Goal: Task Accomplishment & Management: Complete application form

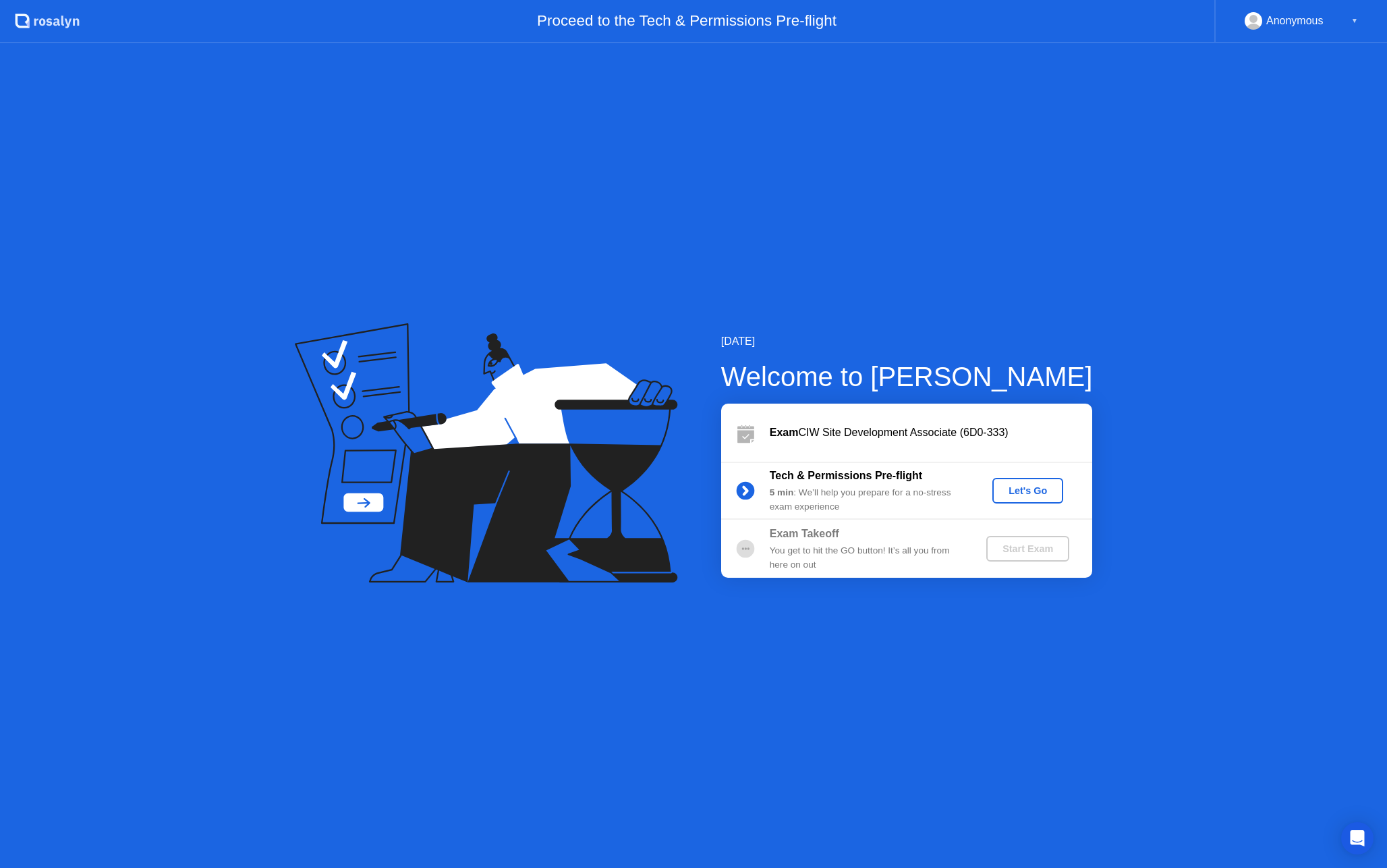
click at [1032, 489] on div "Let's Go" at bounding box center [1028, 490] width 60 height 11
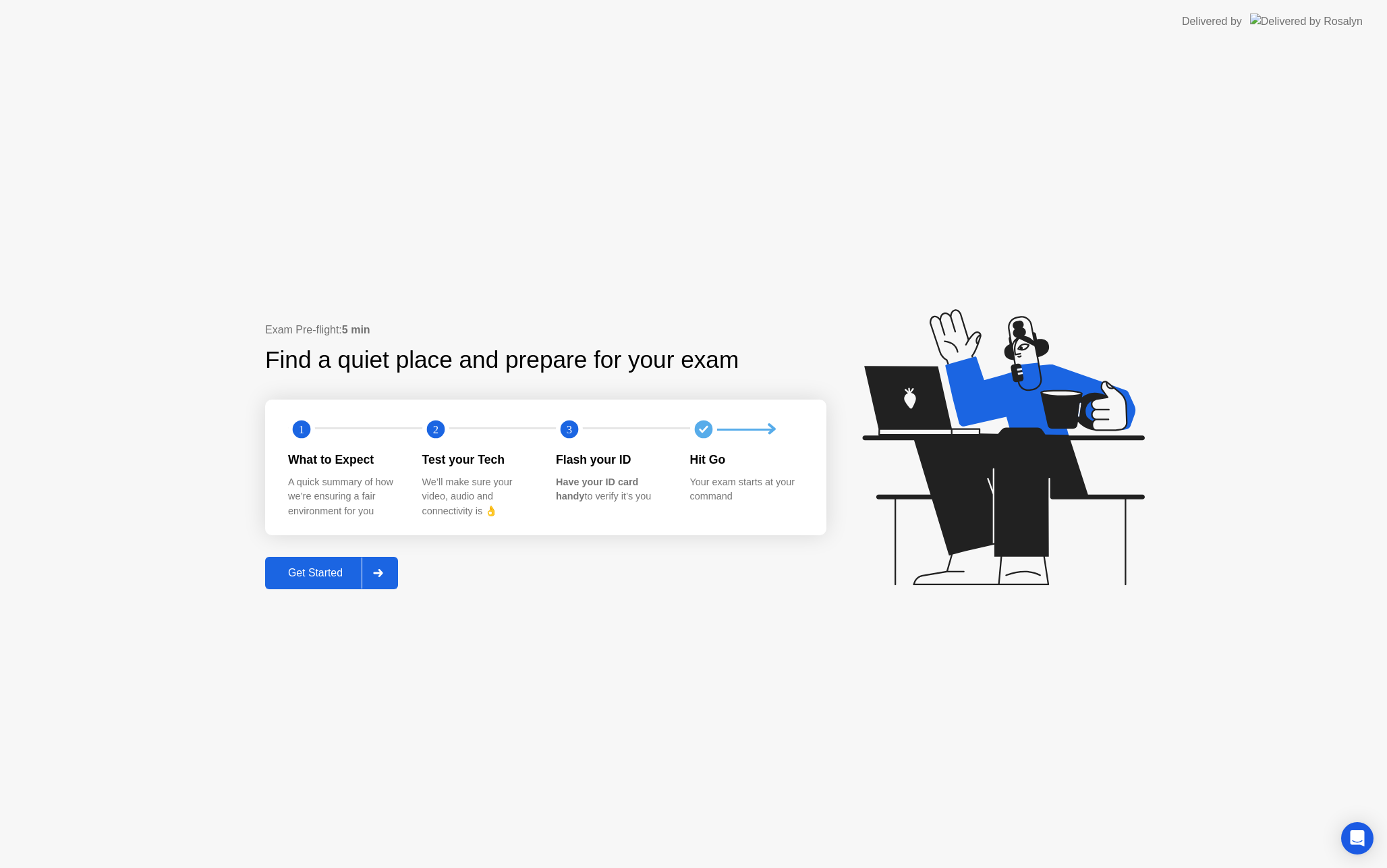
click at [320, 570] on div "Get Started" at bounding box center [315, 573] width 92 height 12
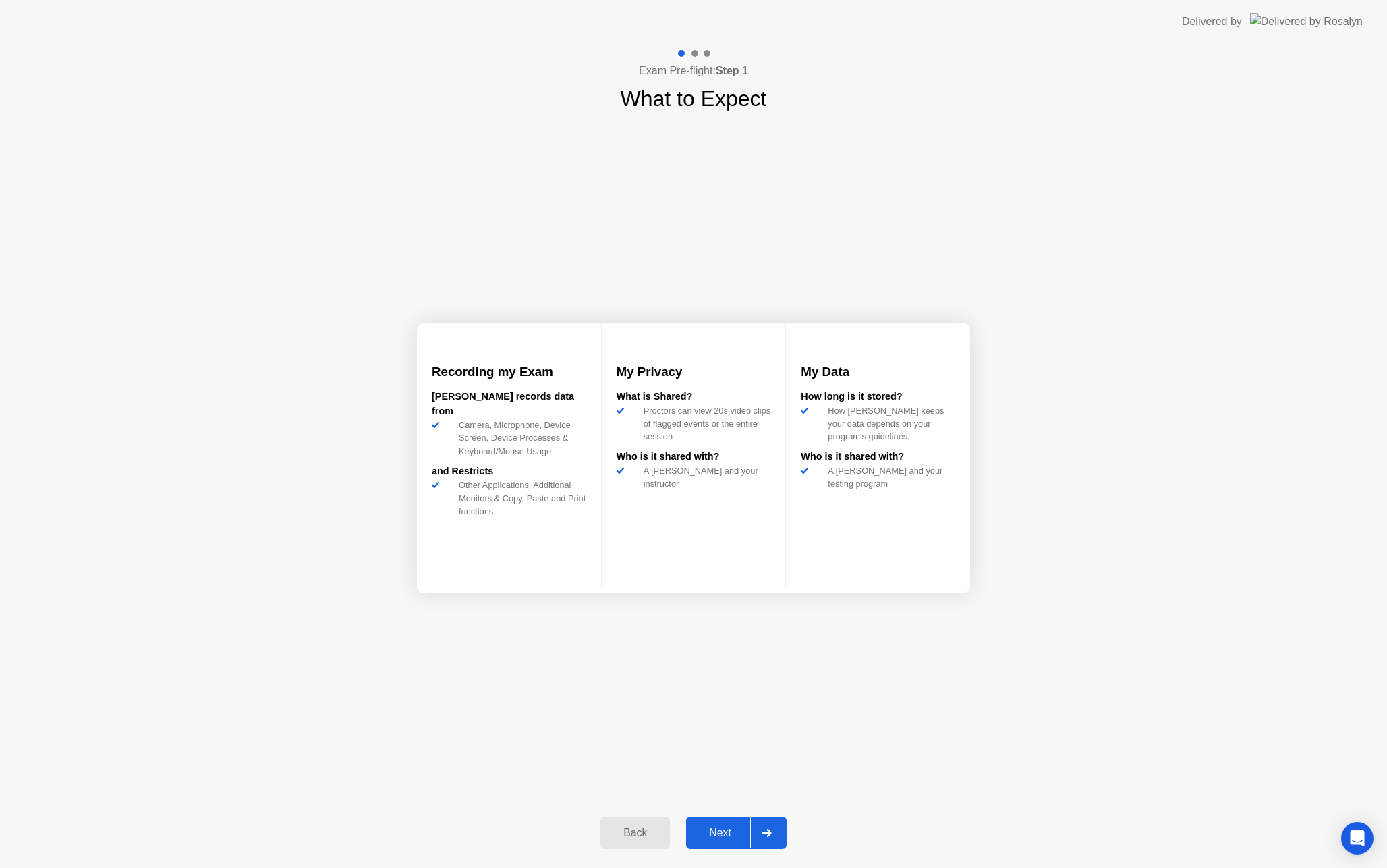
click at [723, 828] on div "Next" at bounding box center [720, 832] width 60 height 12
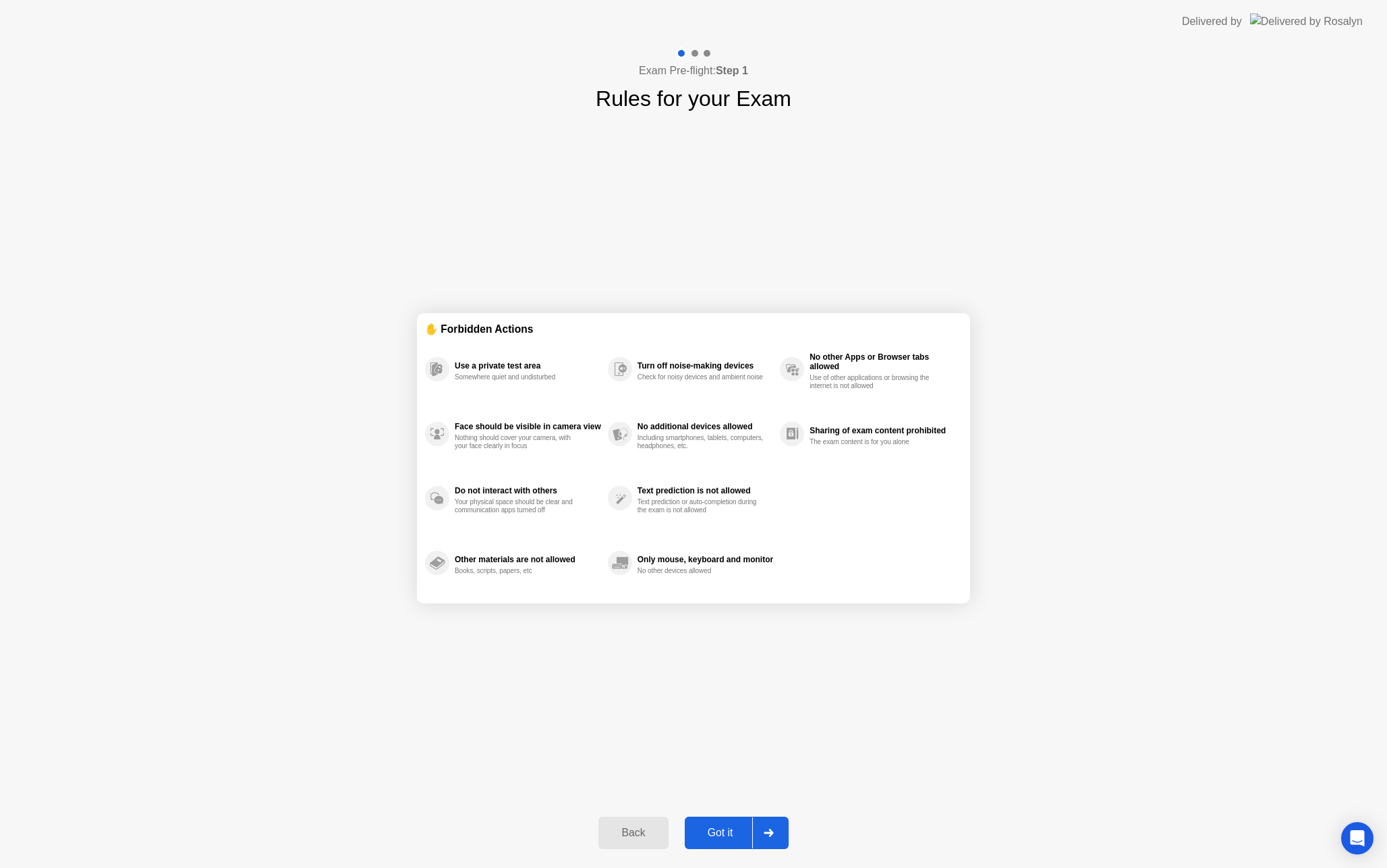
click at [721, 835] on div "Got it" at bounding box center [721, 832] width 64 height 12
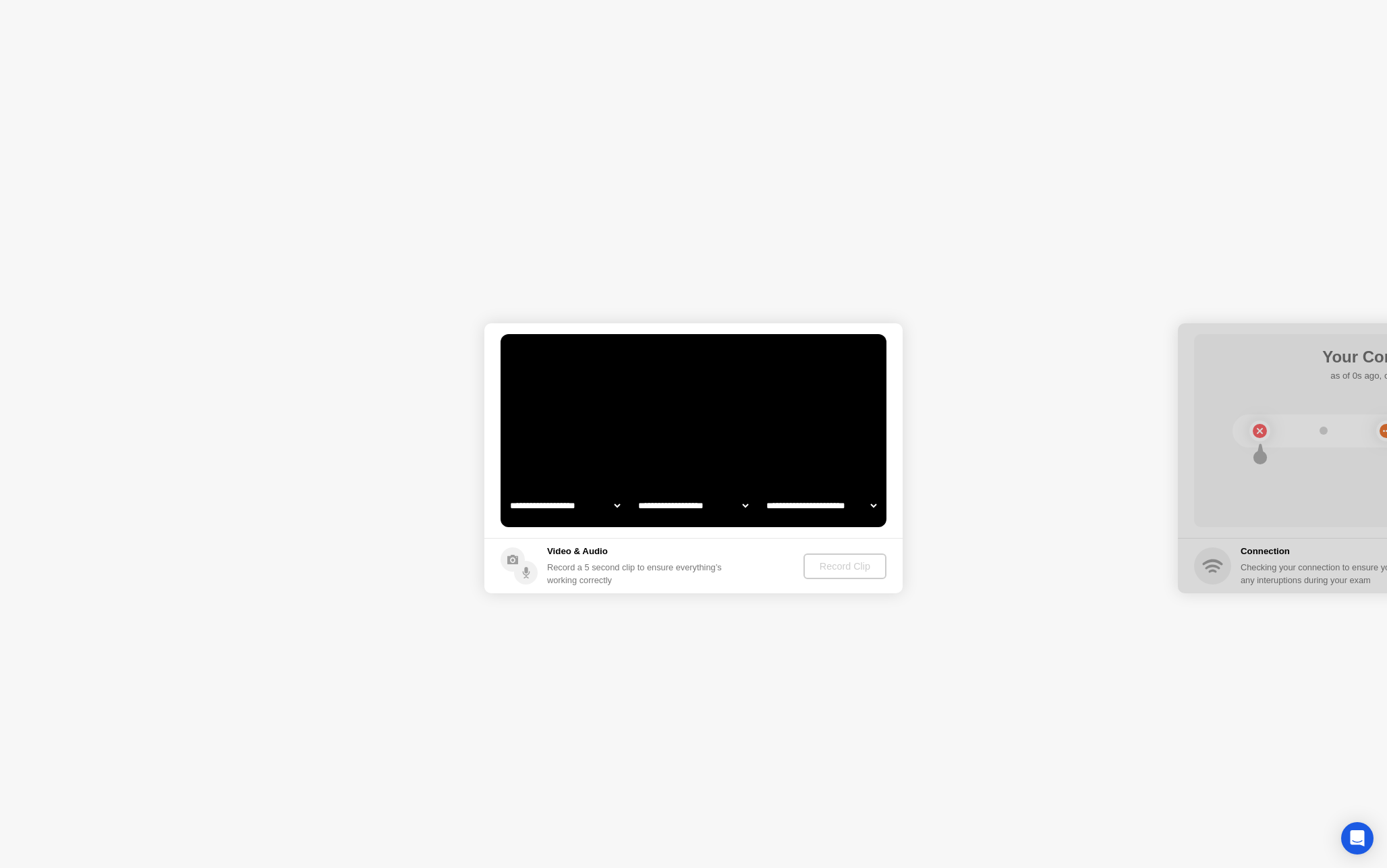
select select "**********"
select select "*******"
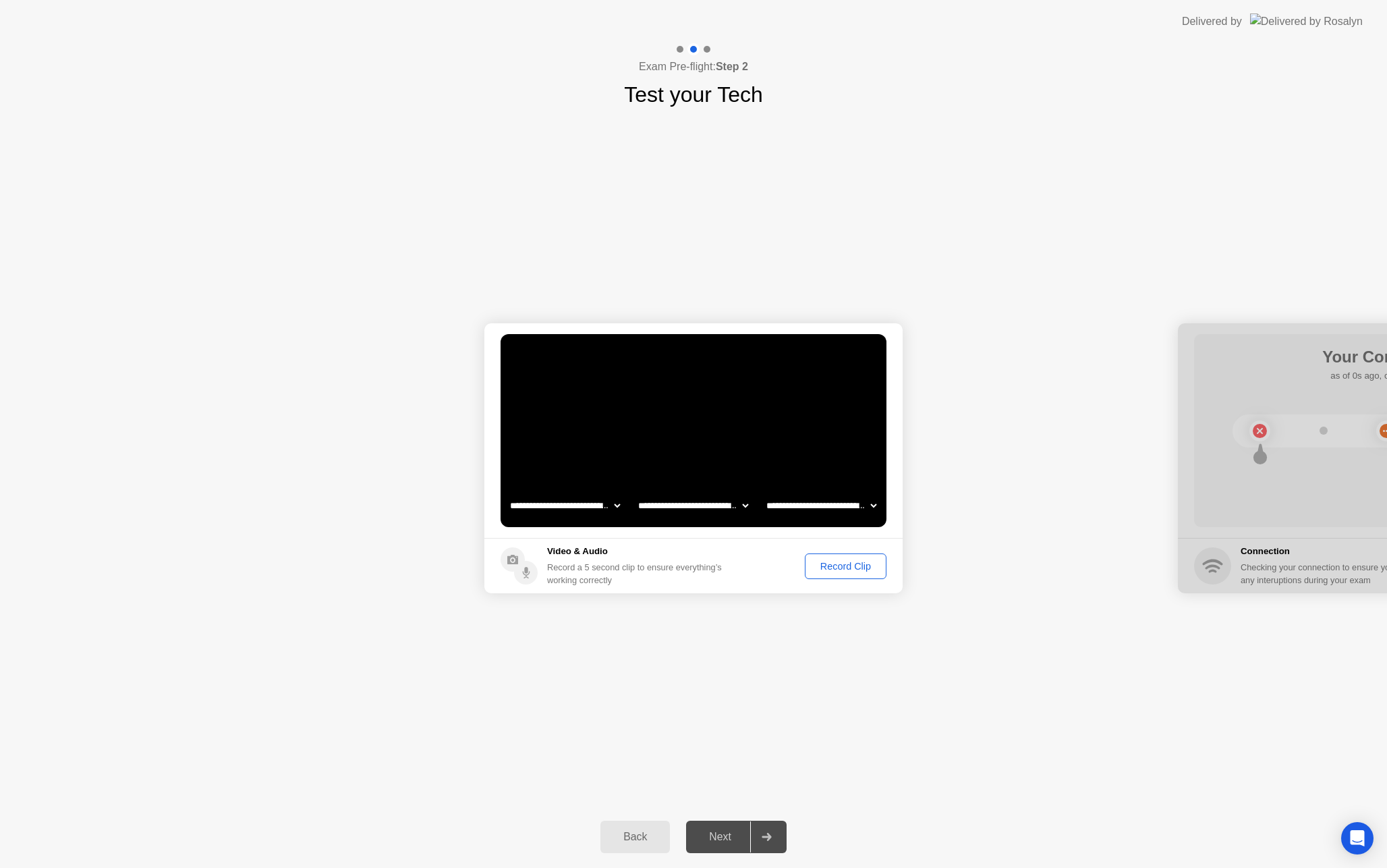
click at [849, 563] on div "Record Clip" at bounding box center [845, 566] width 73 height 11
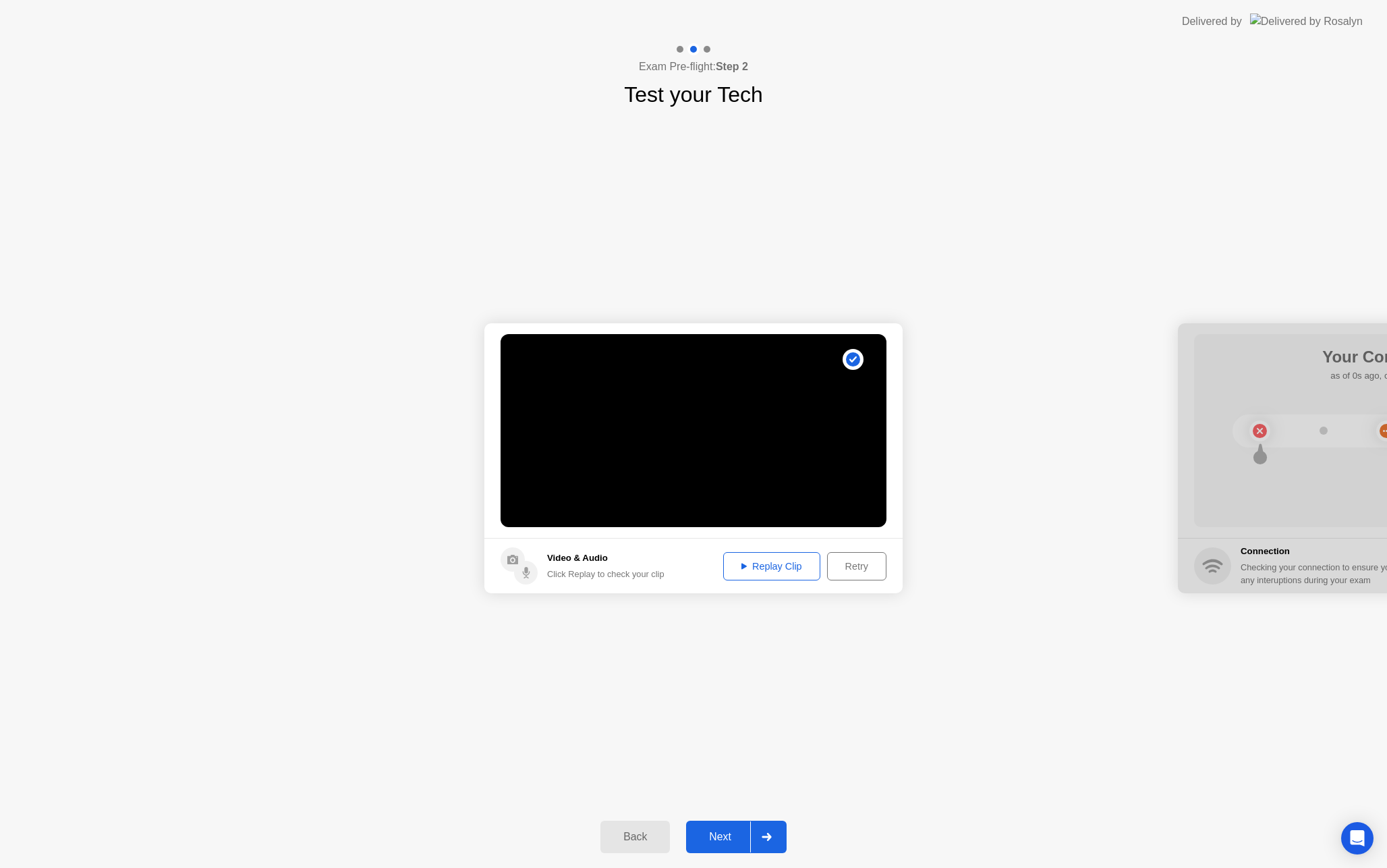
click at [776, 562] on div "Replay Clip" at bounding box center [772, 566] width 87 height 11
click at [717, 838] on div "Next" at bounding box center [720, 836] width 60 height 12
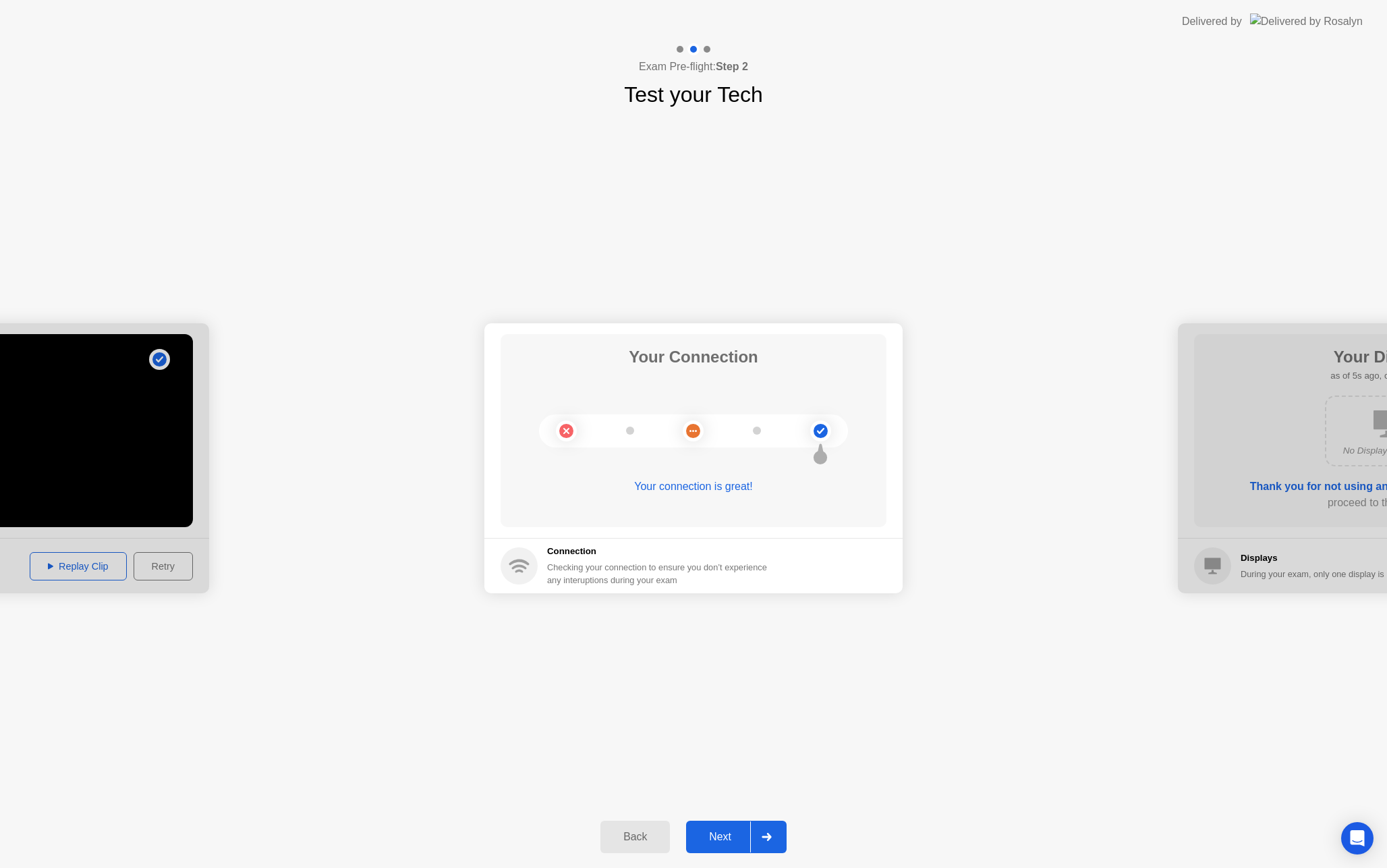
click at [723, 833] on div "Next" at bounding box center [720, 836] width 60 height 12
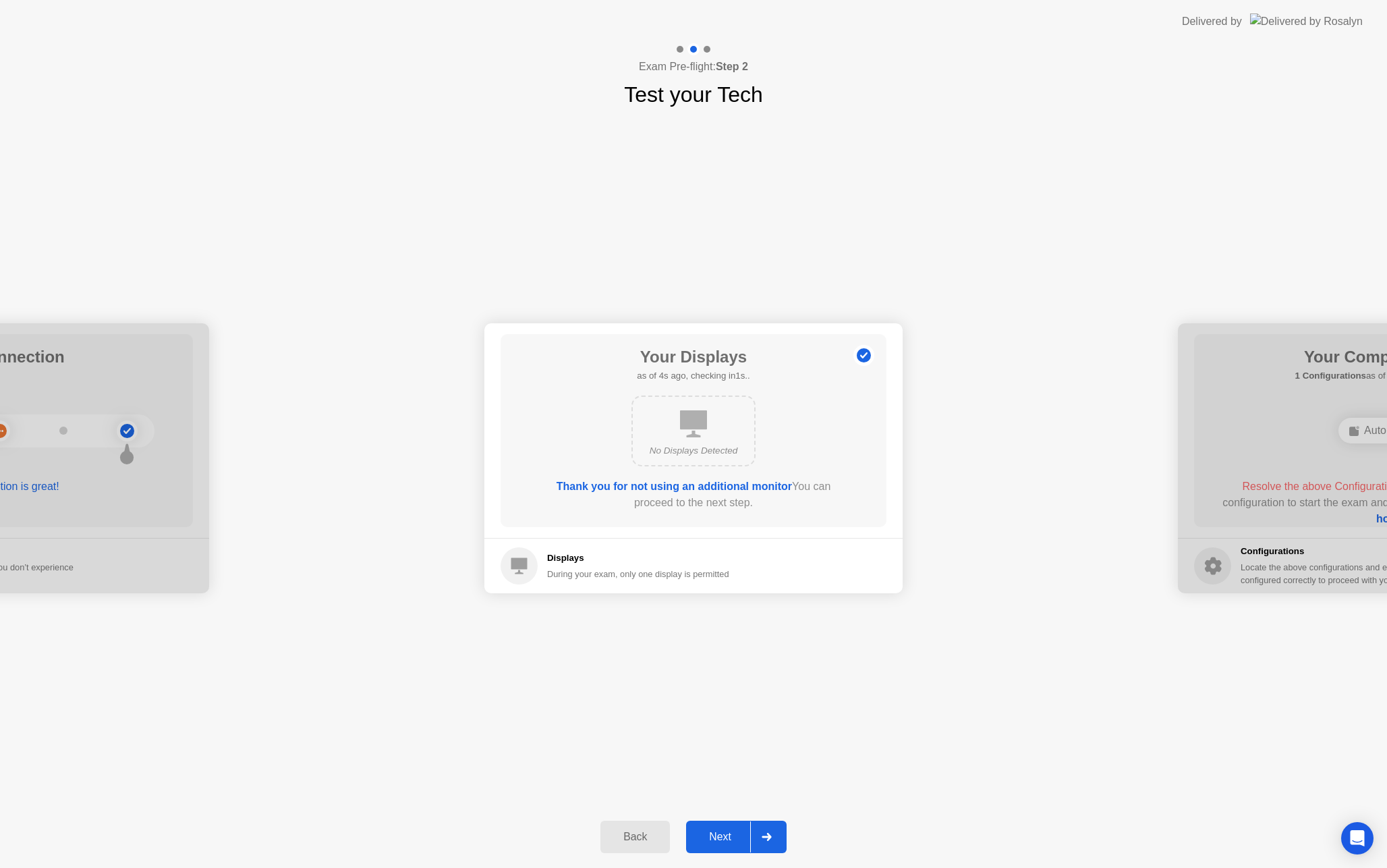
click at [728, 831] on div "Next" at bounding box center [720, 836] width 60 height 12
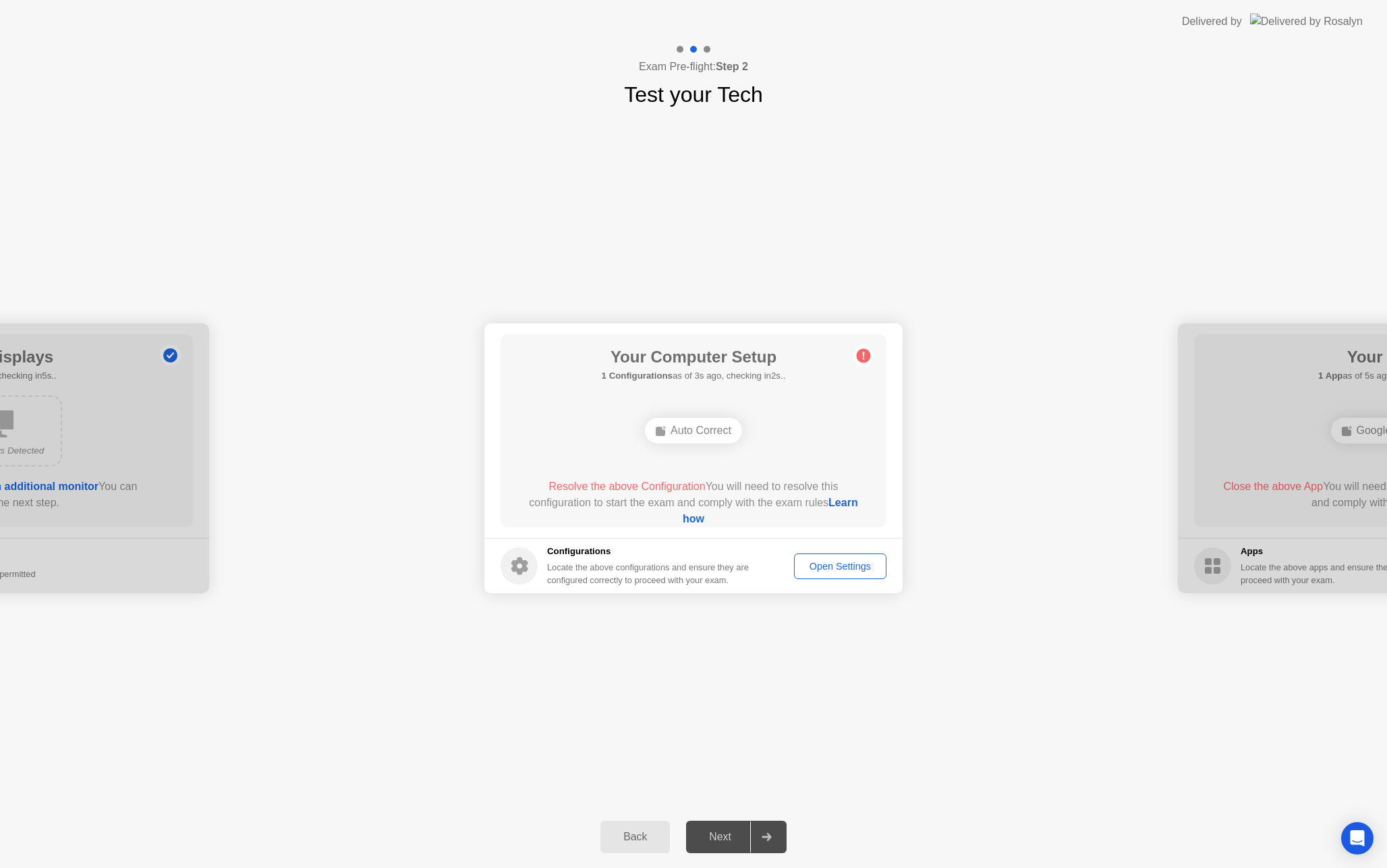
click at [699, 431] on div "Auto Correct" at bounding box center [694, 431] width 97 height 26
click at [853, 561] on div "Open Settings" at bounding box center [839, 566] width 83 height 11
click at [691, 517] on link "Learn how" at bounding box center [771, 510] width 175 height 28
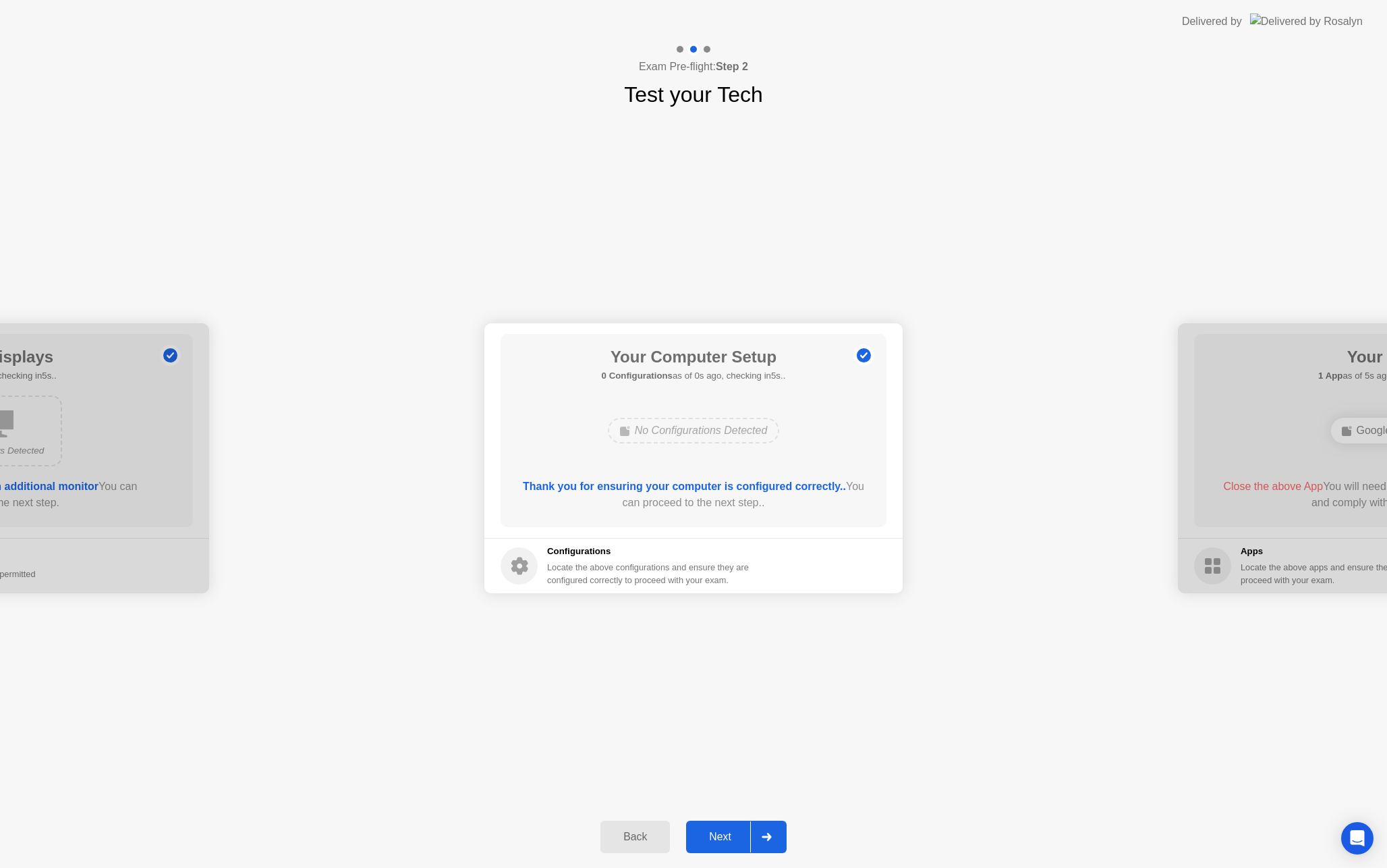
click at [728, 837] on div "Next" at bounding box center [720, 836] width 60 height 12
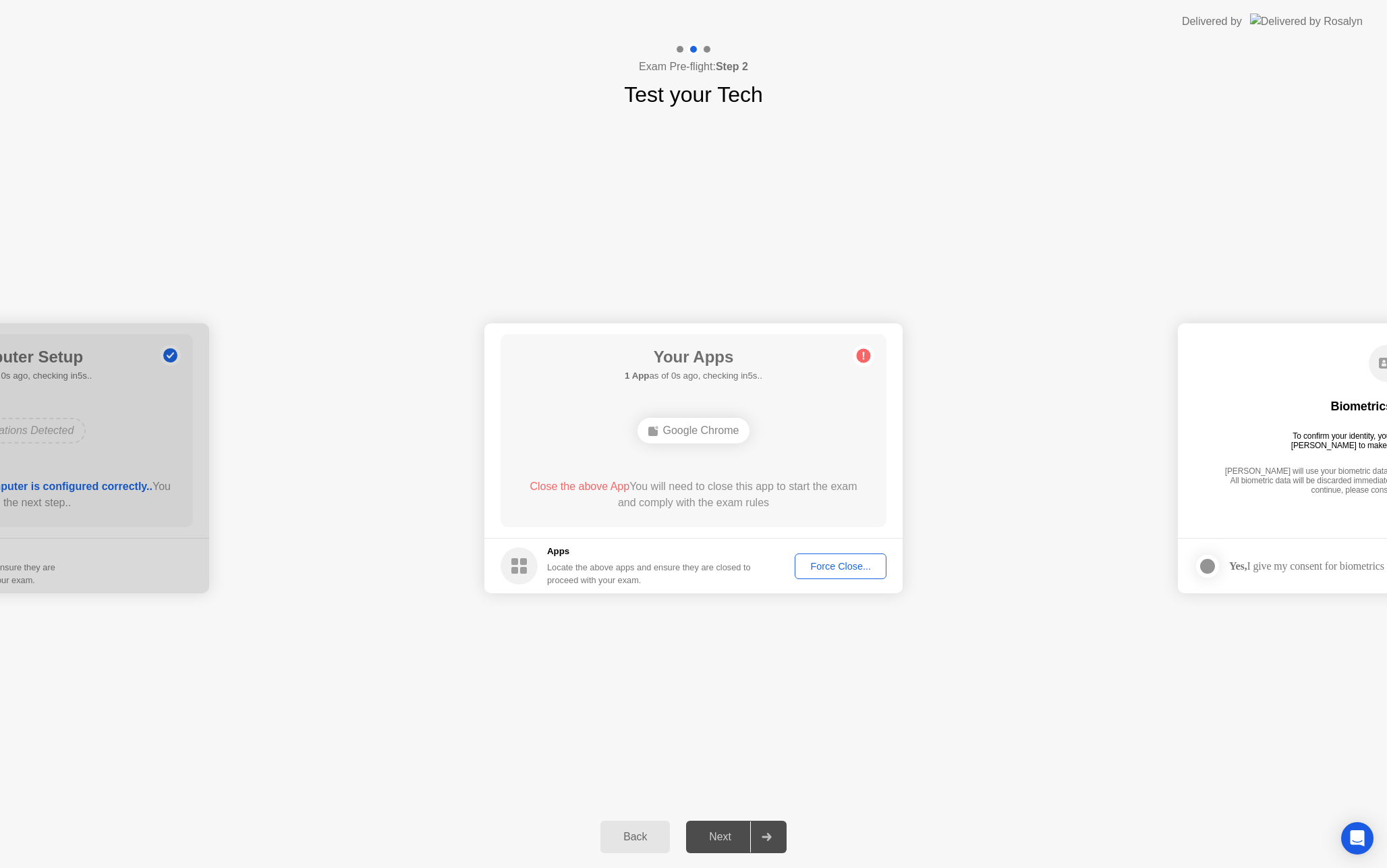
click at [836, 562] on div "Force Close..." at bounding box center [840, 566] width 83 height 11
click at [725, 835] on div "Next" at bounding box center [720, 836] width 60 height 12
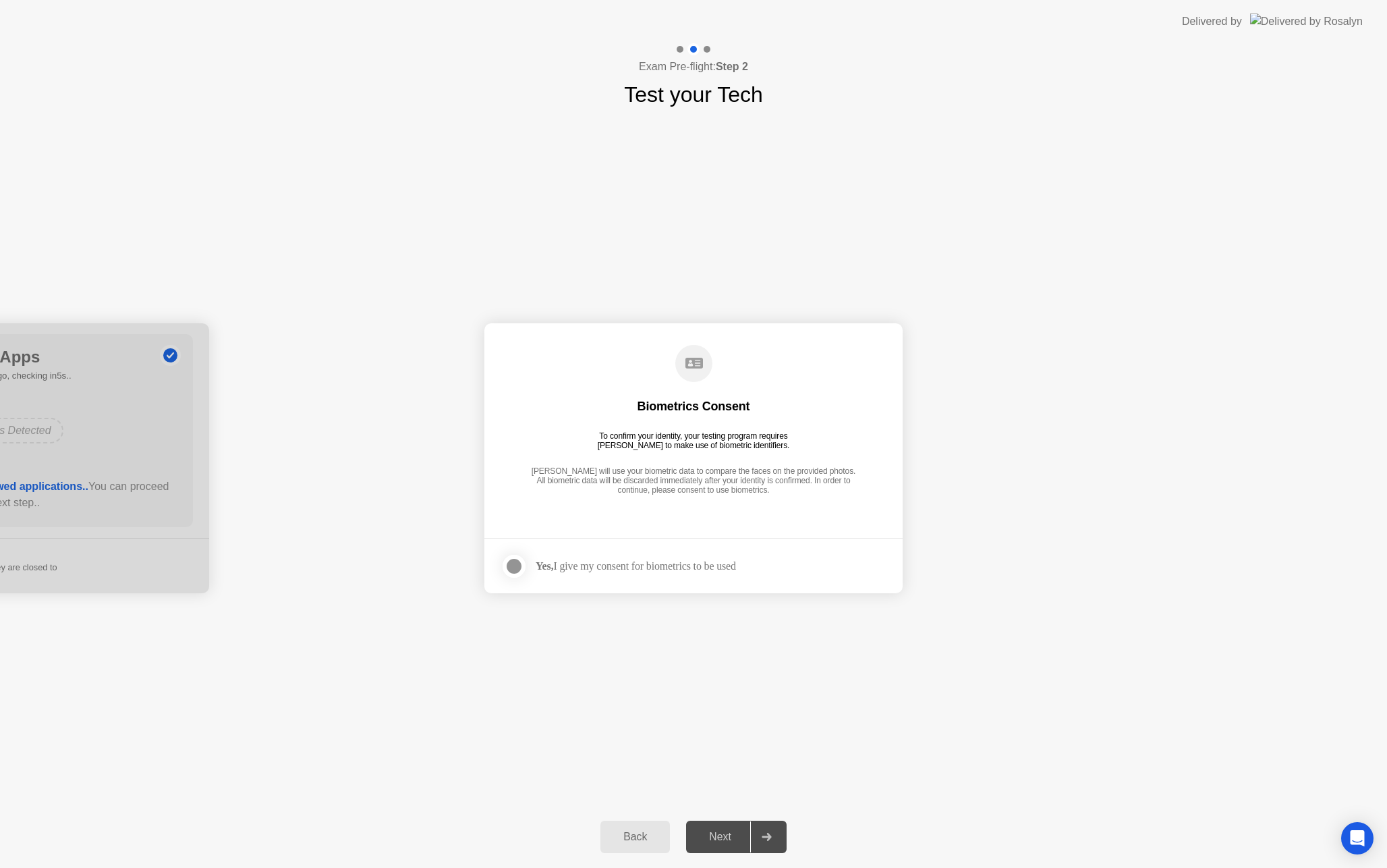
click at [515, 563] on div at bounding box center [514, 566] width 16 height 16
click at [734, 834] on div "Next" at bounding box center [720, 836] width 60 height 12
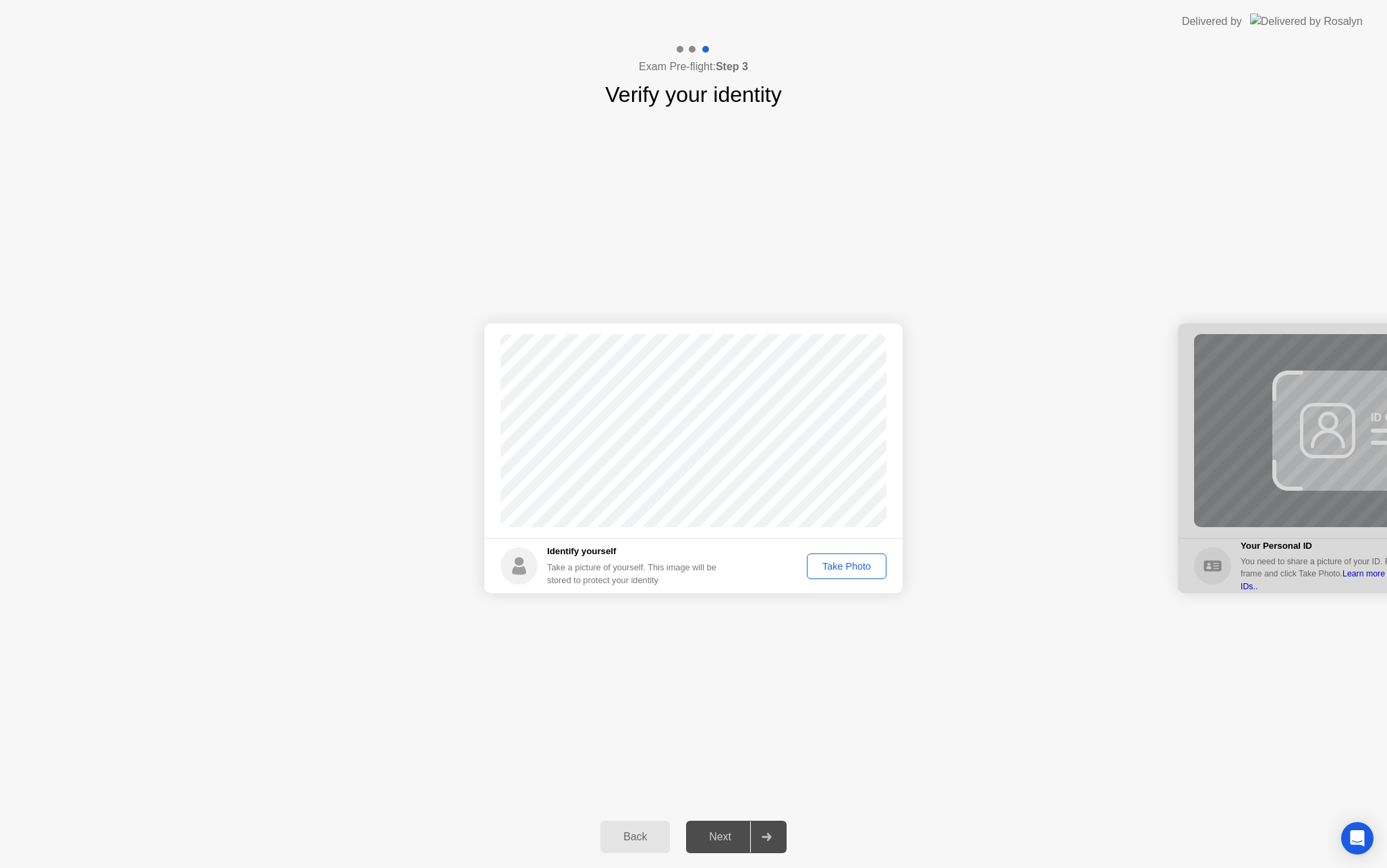
click at [851, 569] on div "Take Photo" at bounding box center [846, 566] width 71 height 11
click at [732, 831] on div "Next" at bounding box center [720, 836] width 60 height 12
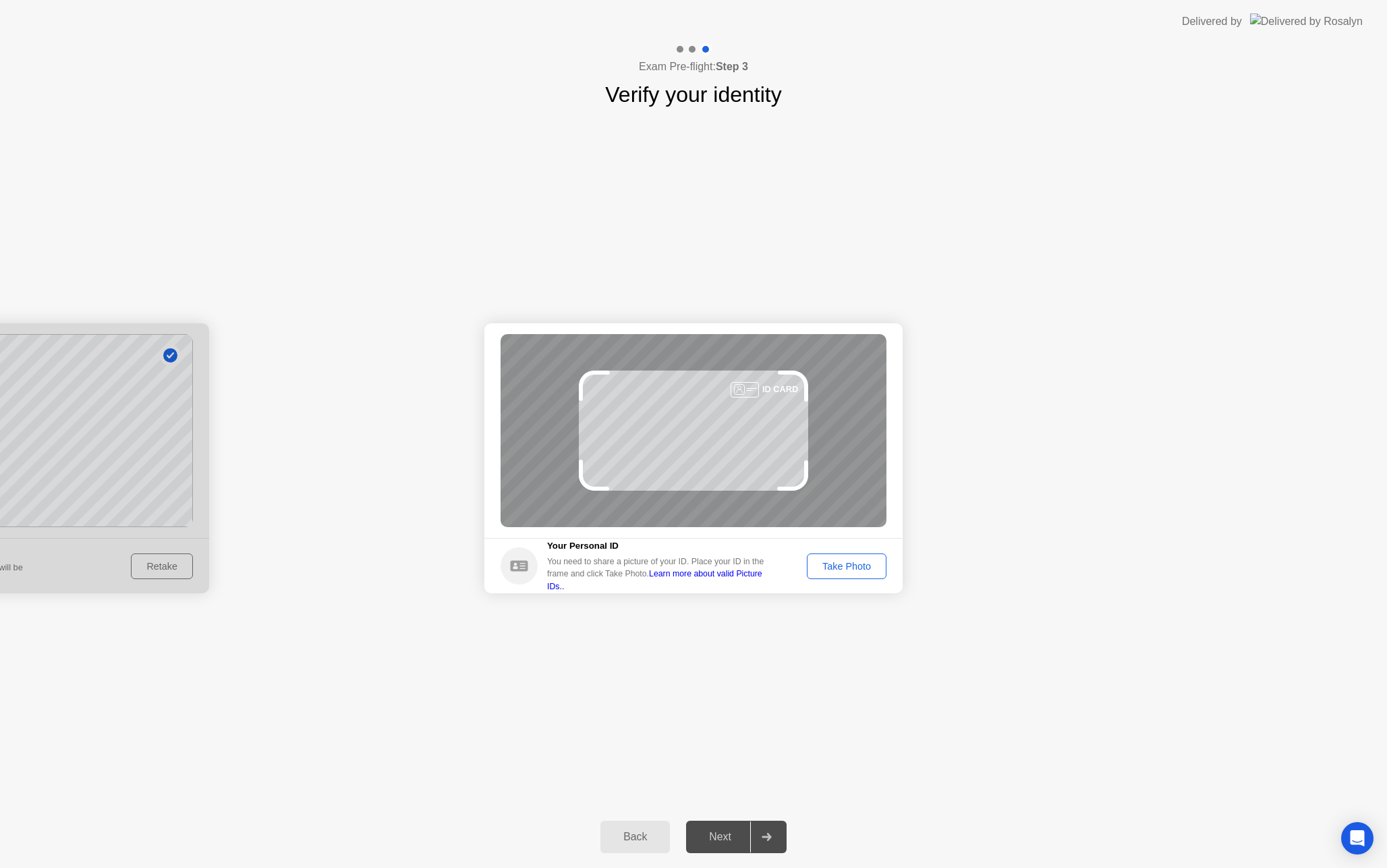
click at [858, 568] on div "Take Photo" at bounding box center [846, 566] width 71 height 11
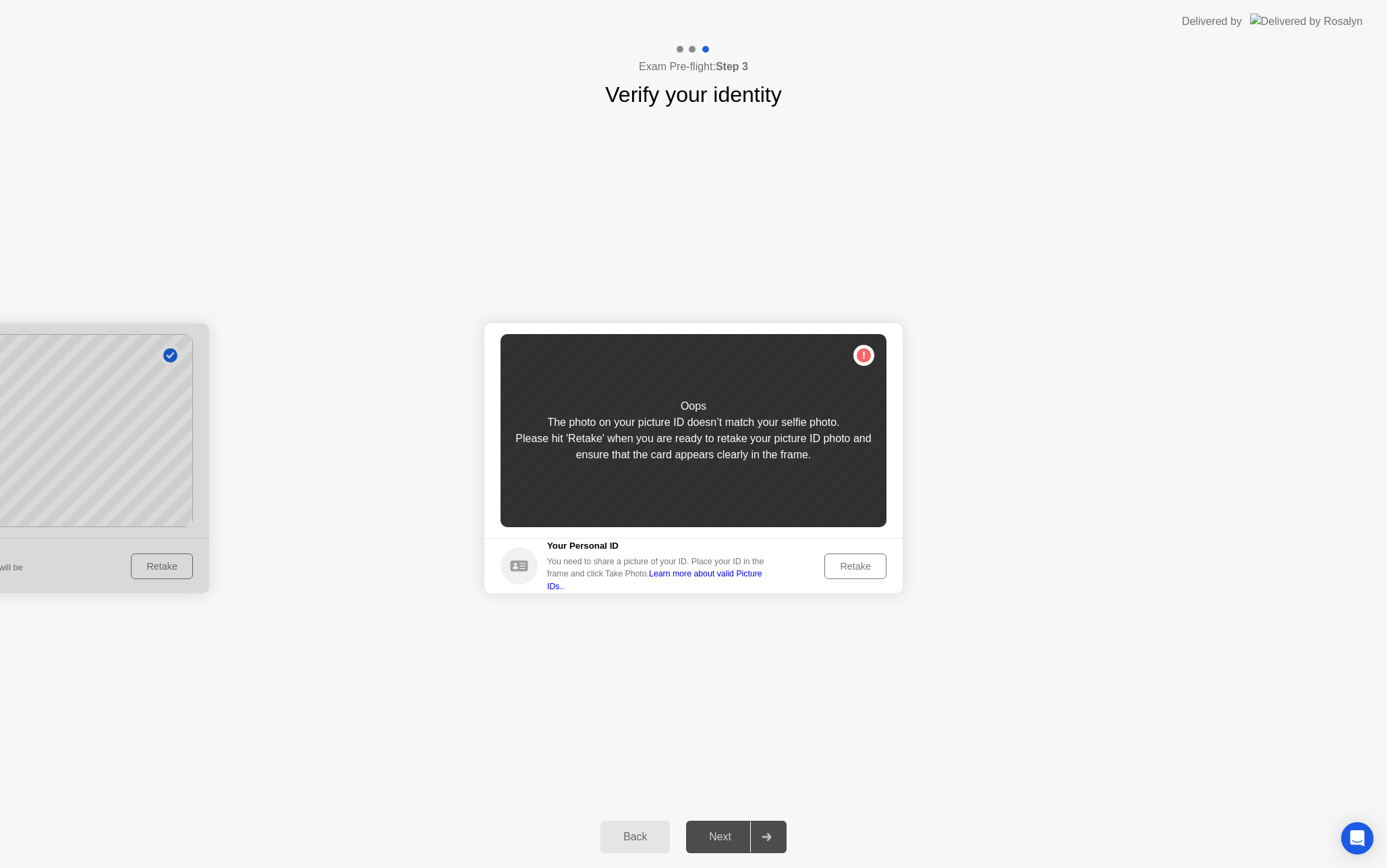
click at [643, 838] on div "Back" at bounding box center [635, 836] width 62 height 12
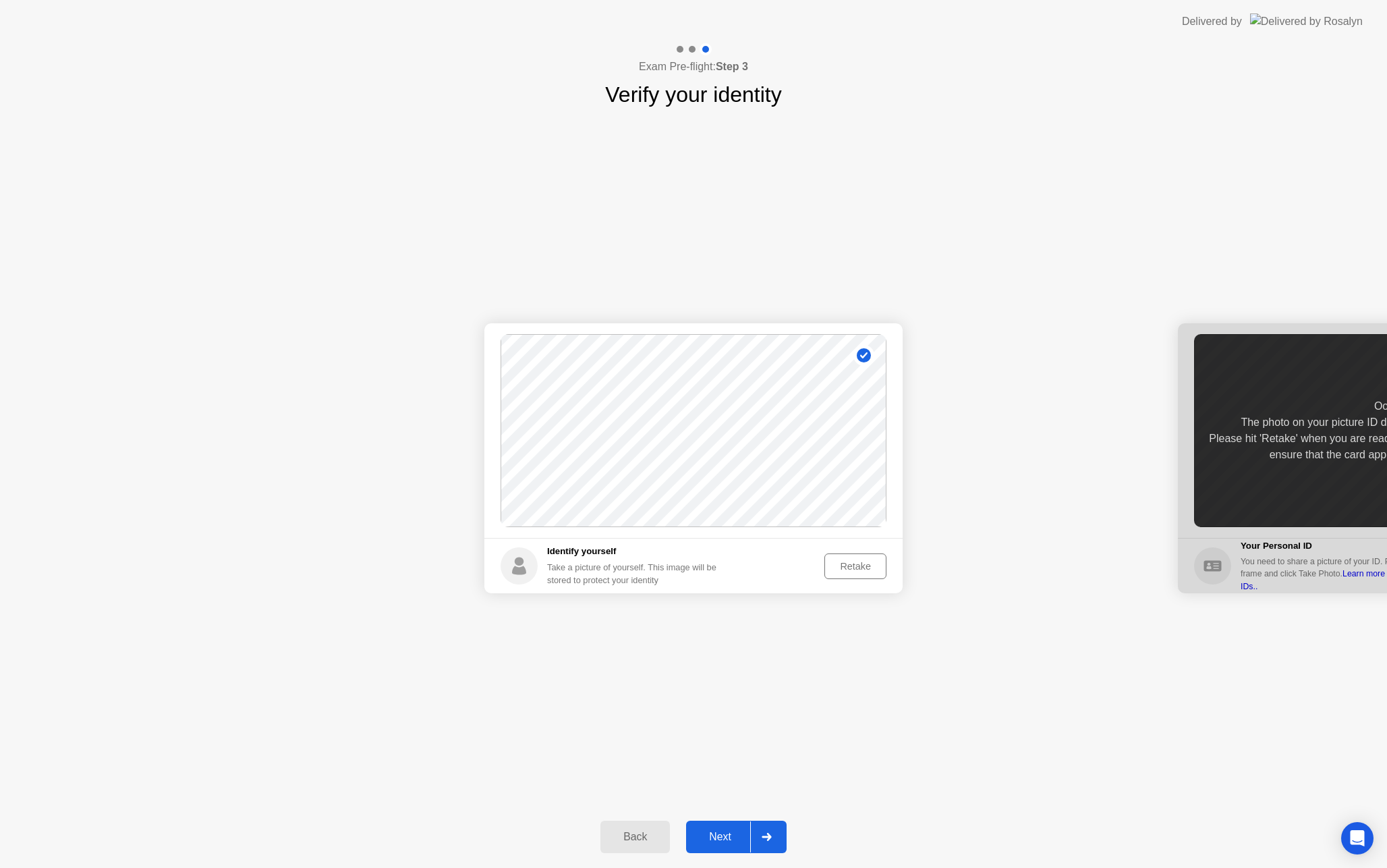
click at [855, 562] on div "Retake" at bounding box center [855, 566] width 53 height 11
click at [855, 562] on div "Take Photo" at bounding box center [846, 566] width 71 height 11
click at [735, 837] on div "Next" at bounding box center [720, 836] width 60 height 12
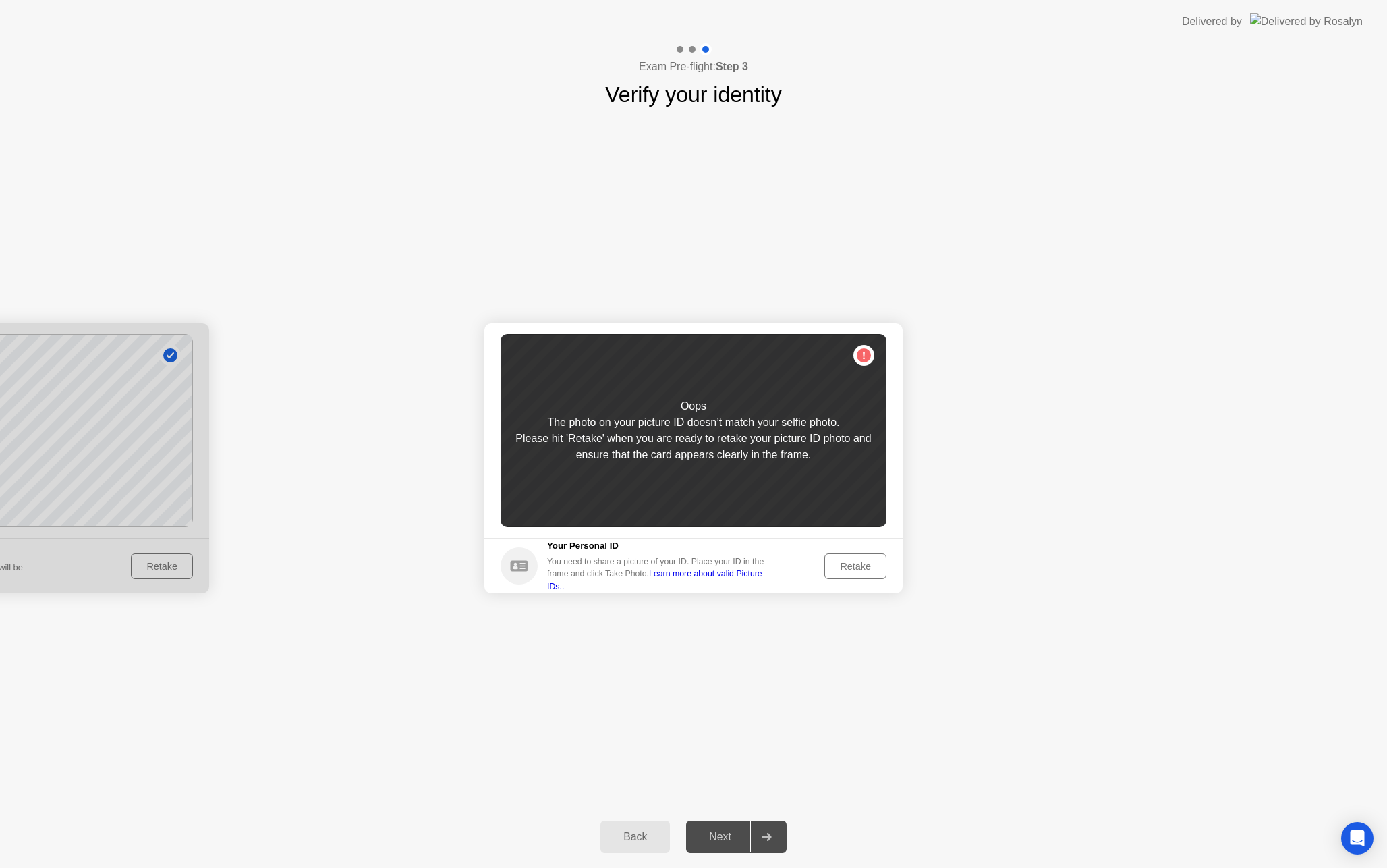
click at [860, 565] on div "Retake" at bounding box center [855, 566] width 53 height 11
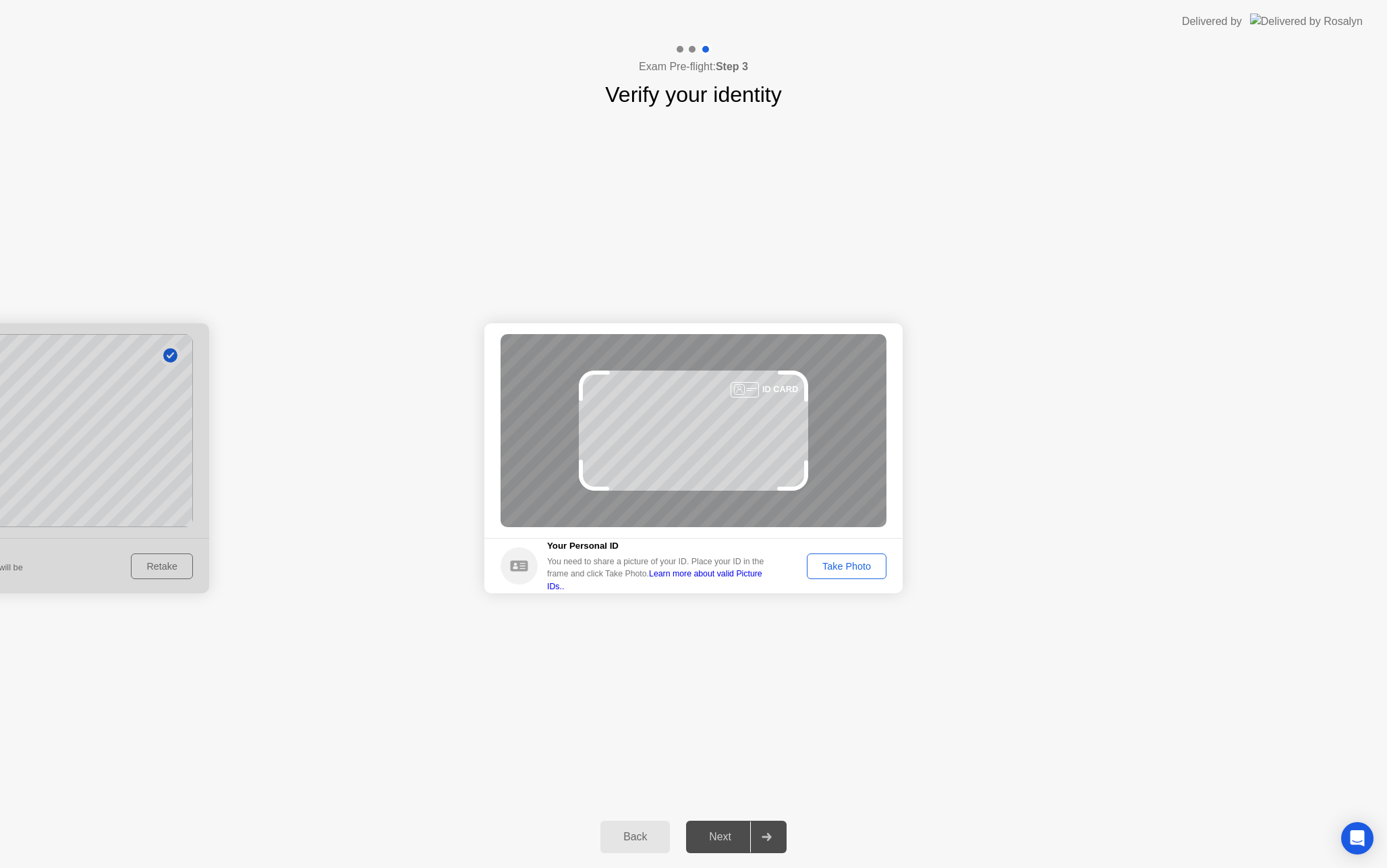
click at [860, 565] on div "Take Photo" at bounding box center [846, 566] width 71 height 11
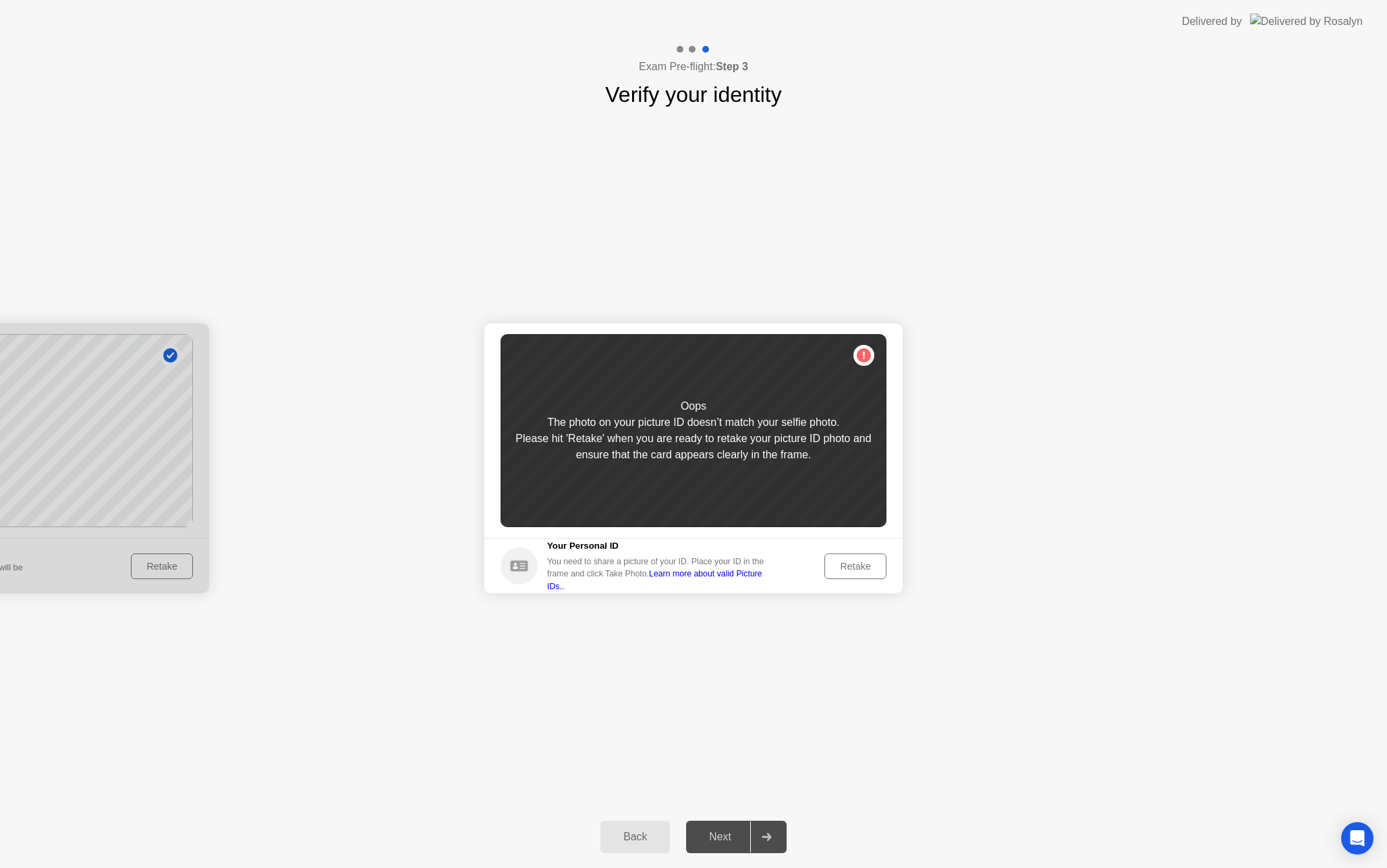
click at [179, 572] on div at bounding box center [0, 457] width 419 height 269
click at [636, 840] on div "Back" at bounding box center [635, 836] width 62 height 12
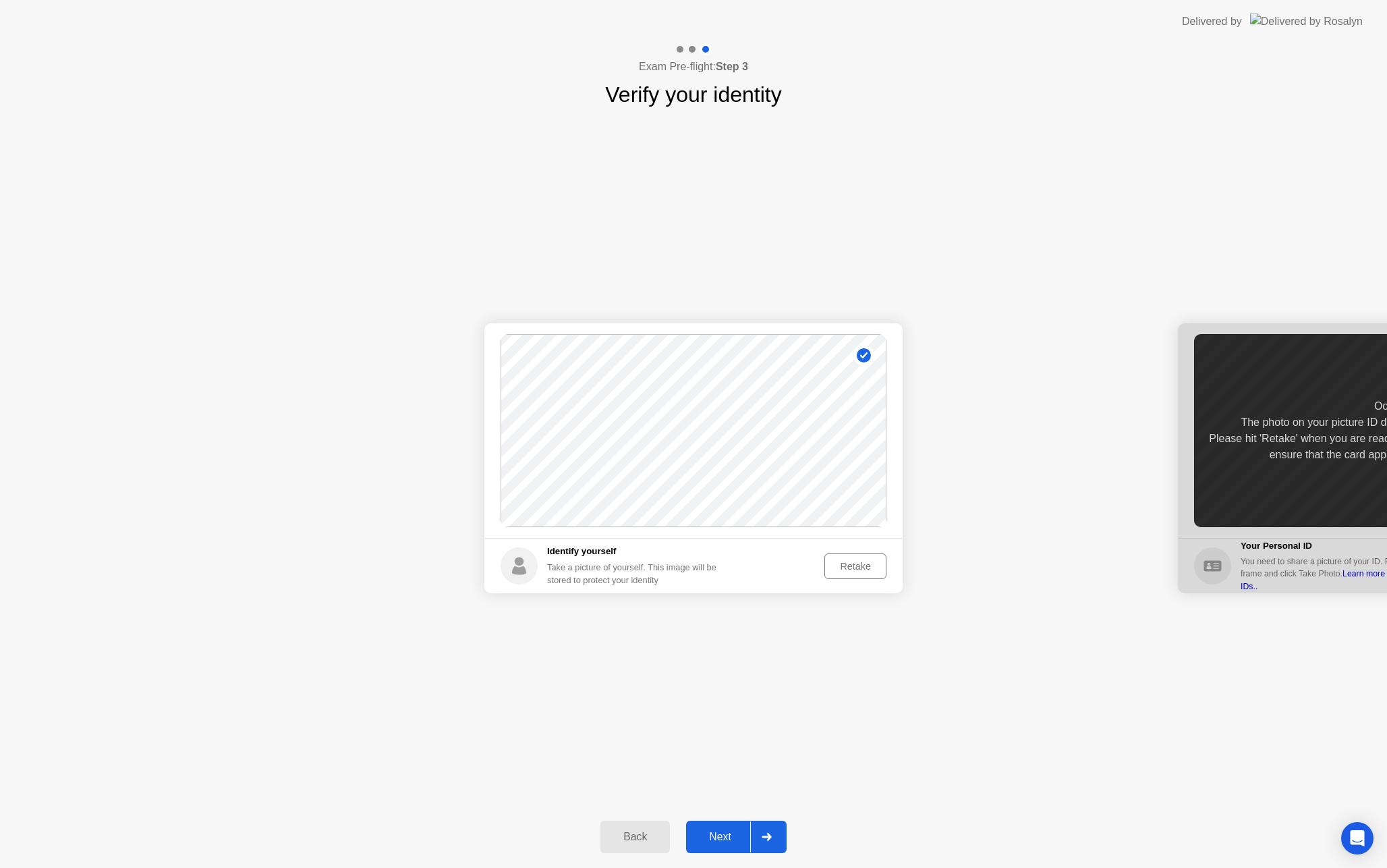
click at [856, 568] on div "Retake" at bounding box center [855, 566] width 53 height 11
click at [856, 568] on div "Take Photo" at bounding box center [846, 566] width 71 height 11
click at [728, 835] on div "Next" at bounding box center [720, 836] width 60 height 12
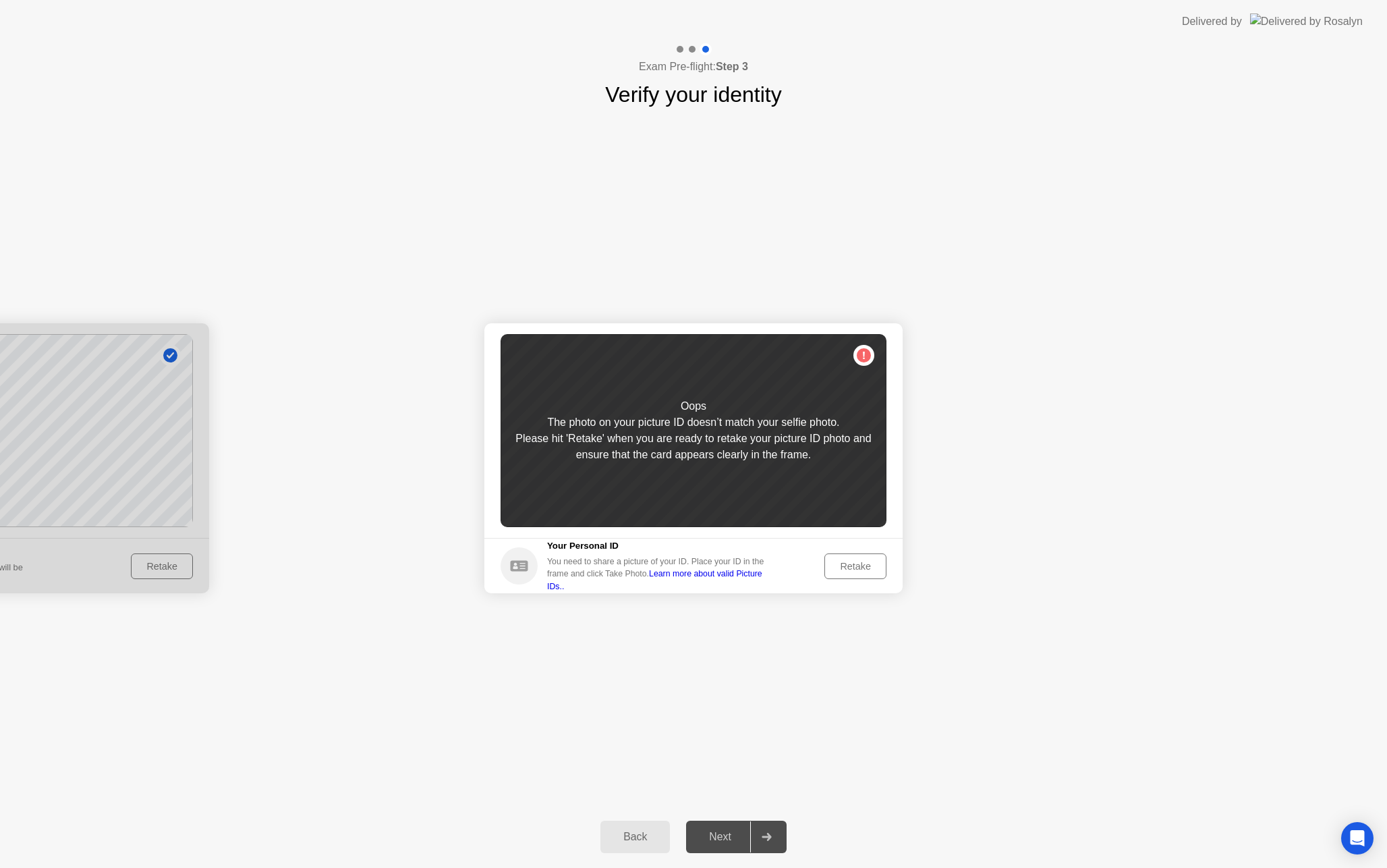
click at [853, 566] on div "Retake" at bounding box center [855, 566] width 53 height 11
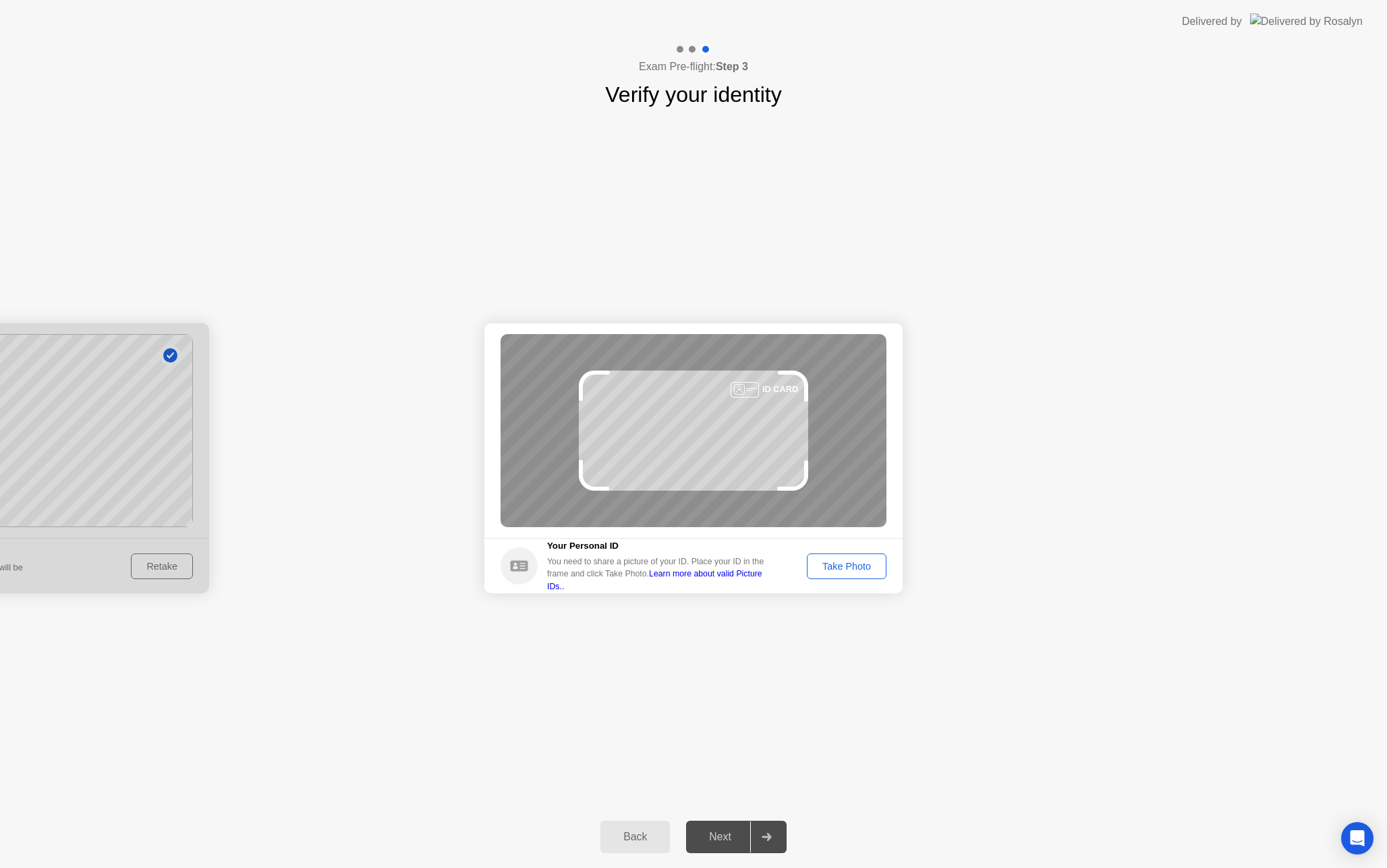
click at [853, 566] on div "Take Photo" at bounding box center [846, 566] width 71 height 11
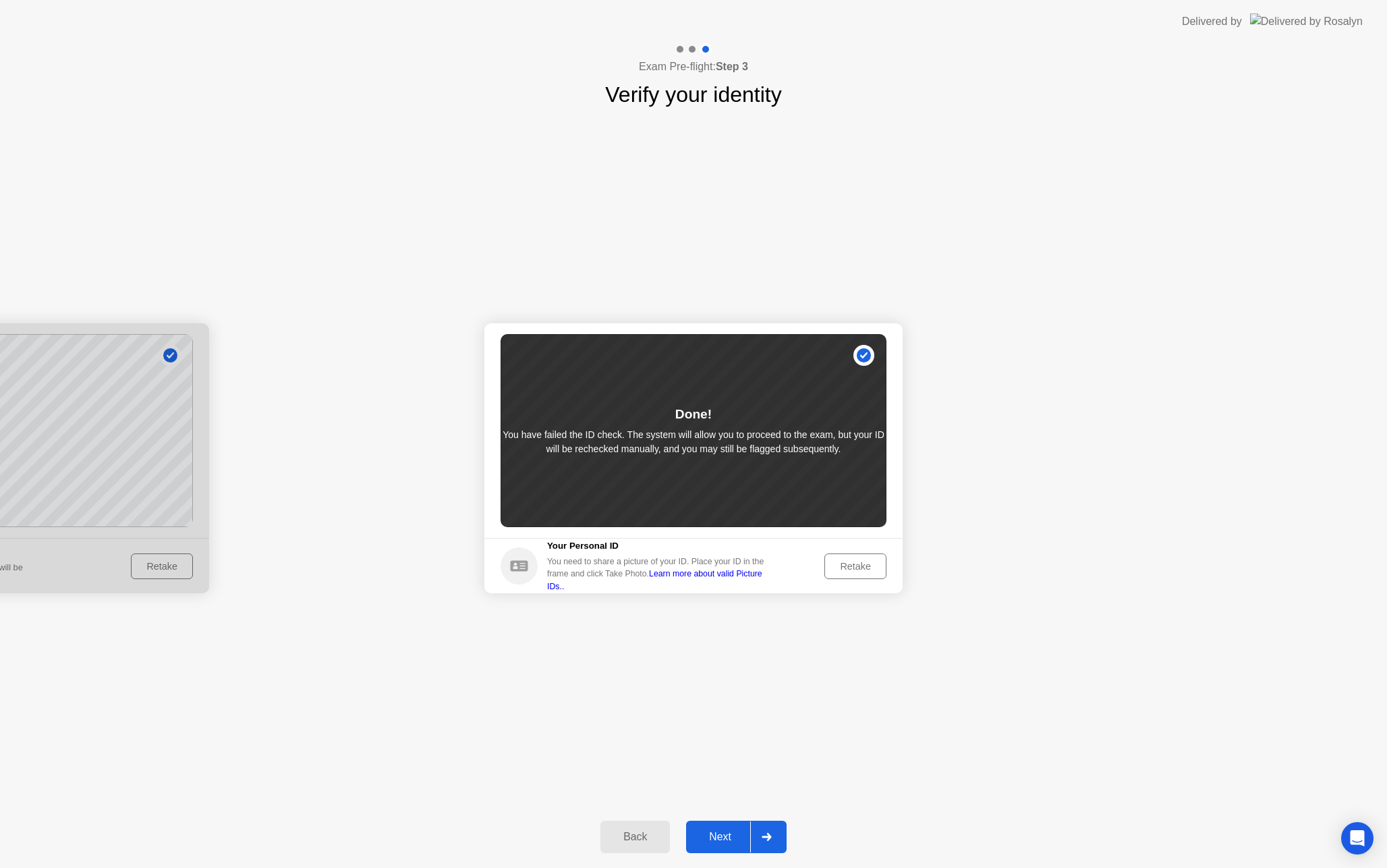
click at [731, 828] on button "Next" at bounding box center [736, 836] width 100 height 33
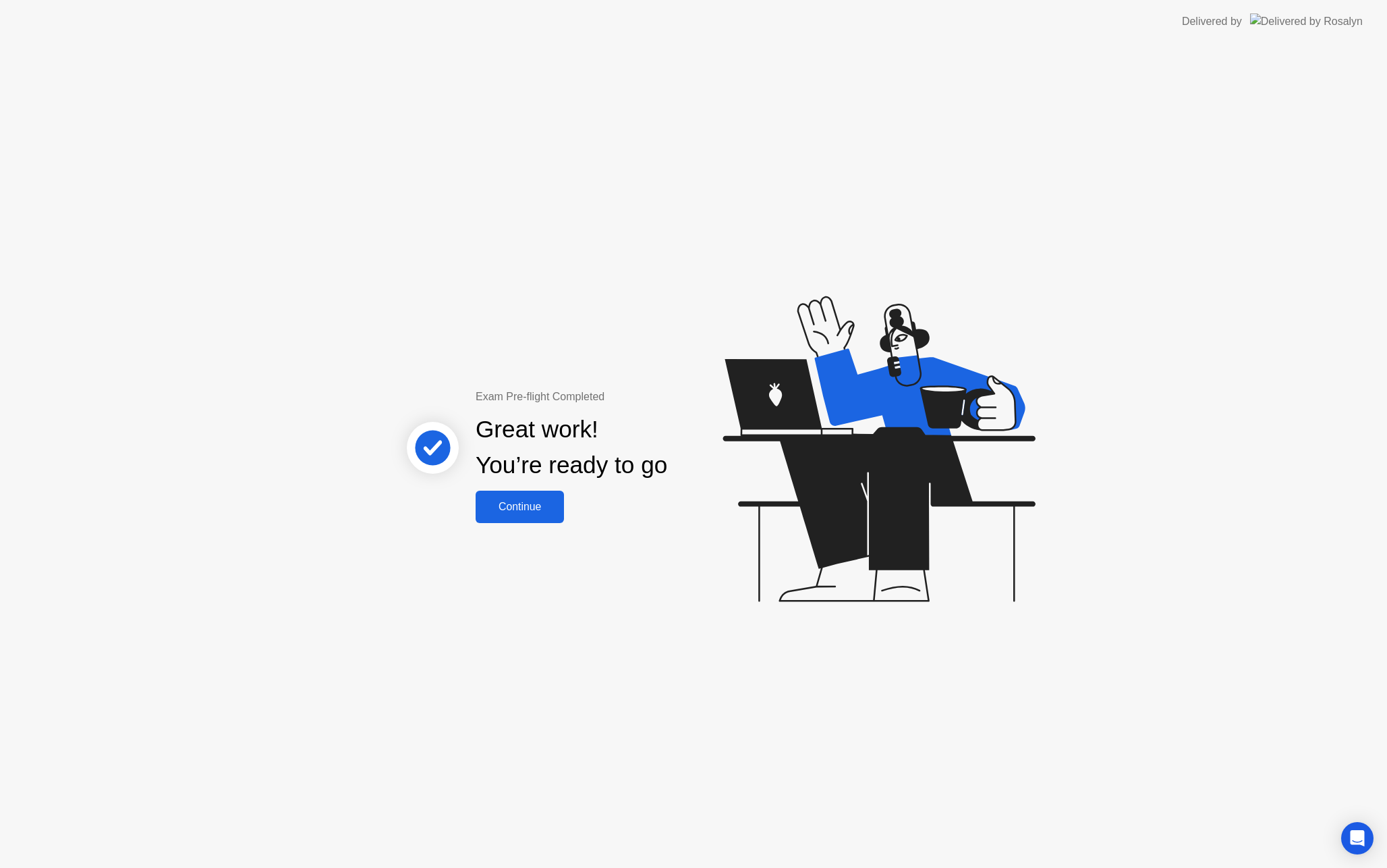
click at [543, 509] on div "Continue" at bounding box center [519, 507] width 81 height 12
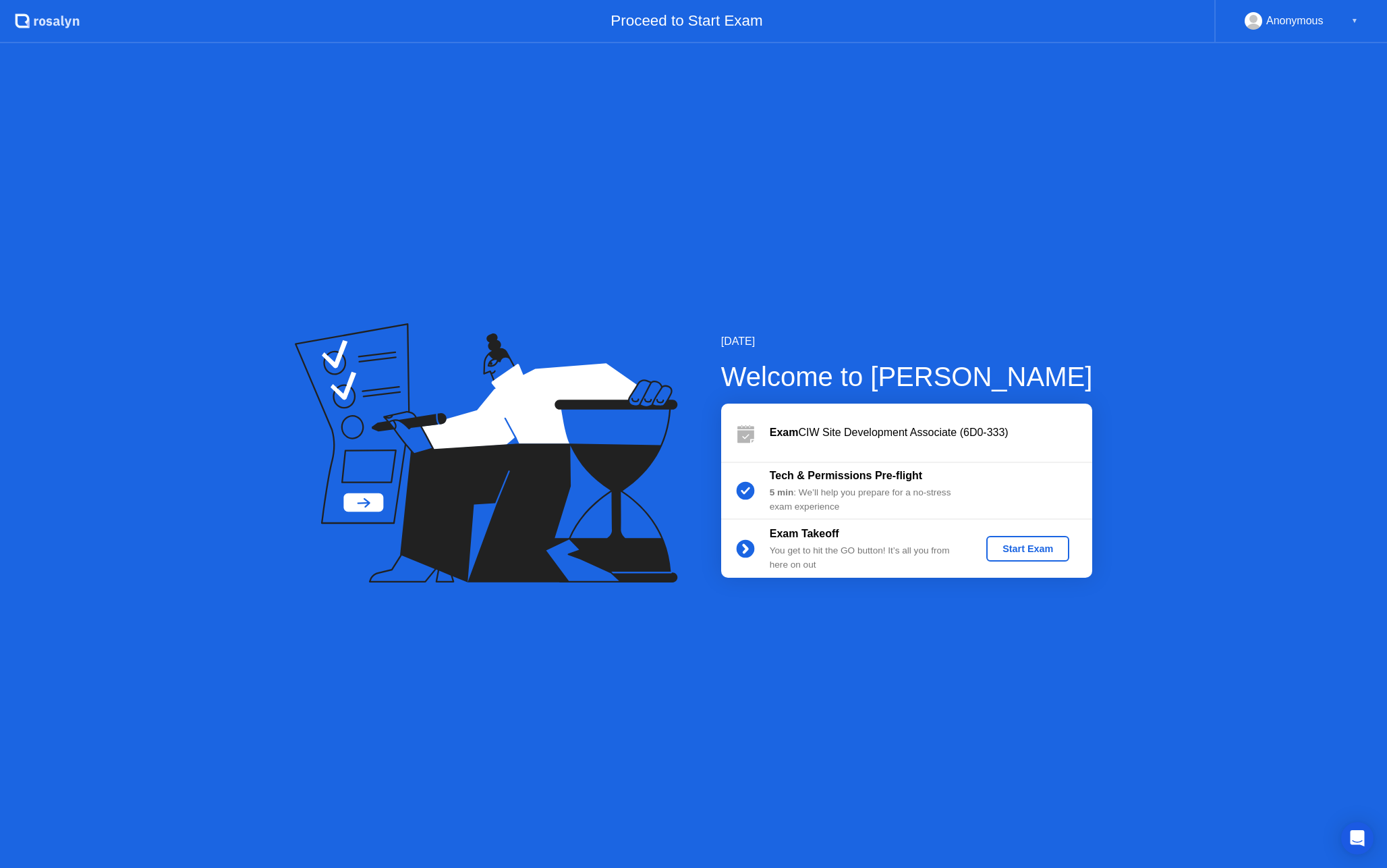
click at [1038, 548] on div "Start Exam" at bounding box center [1028, 548] width 73 height 11
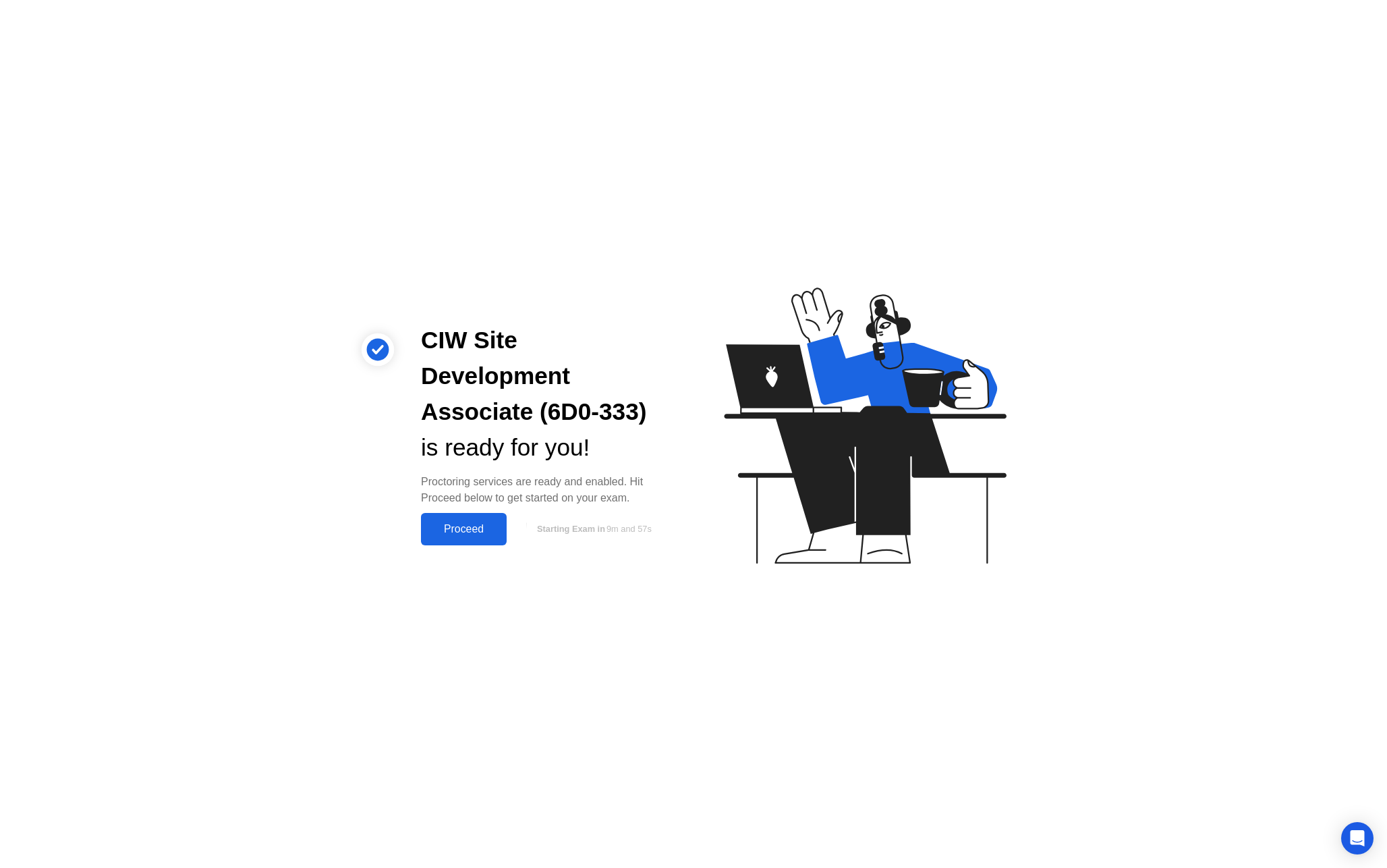
click at [492, 523] on div "Proceed" at bounding box center [464, 529] width 78 height 12
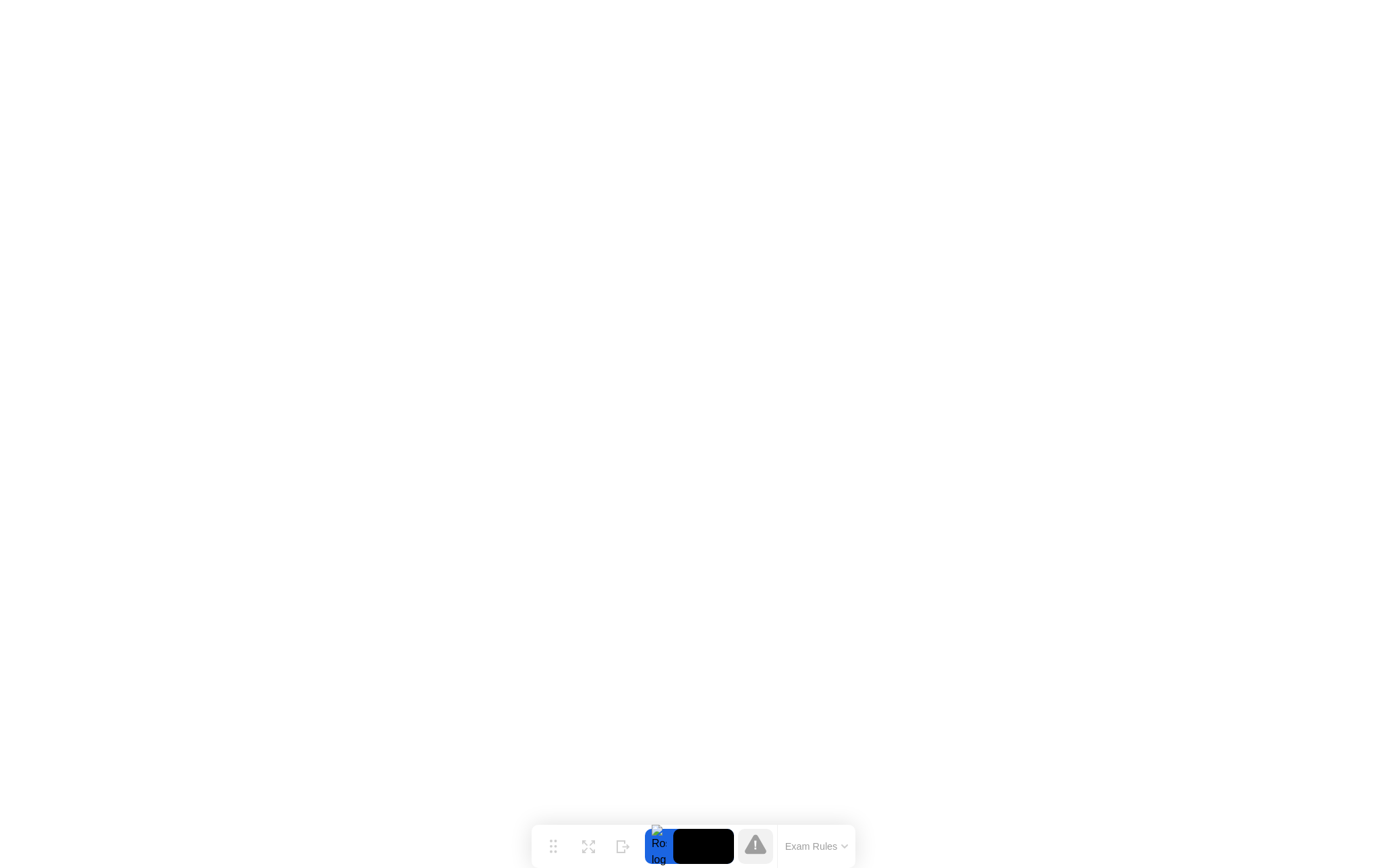
click at [846, 847] on icon at bounding box center [844, 846] width 5 height 3
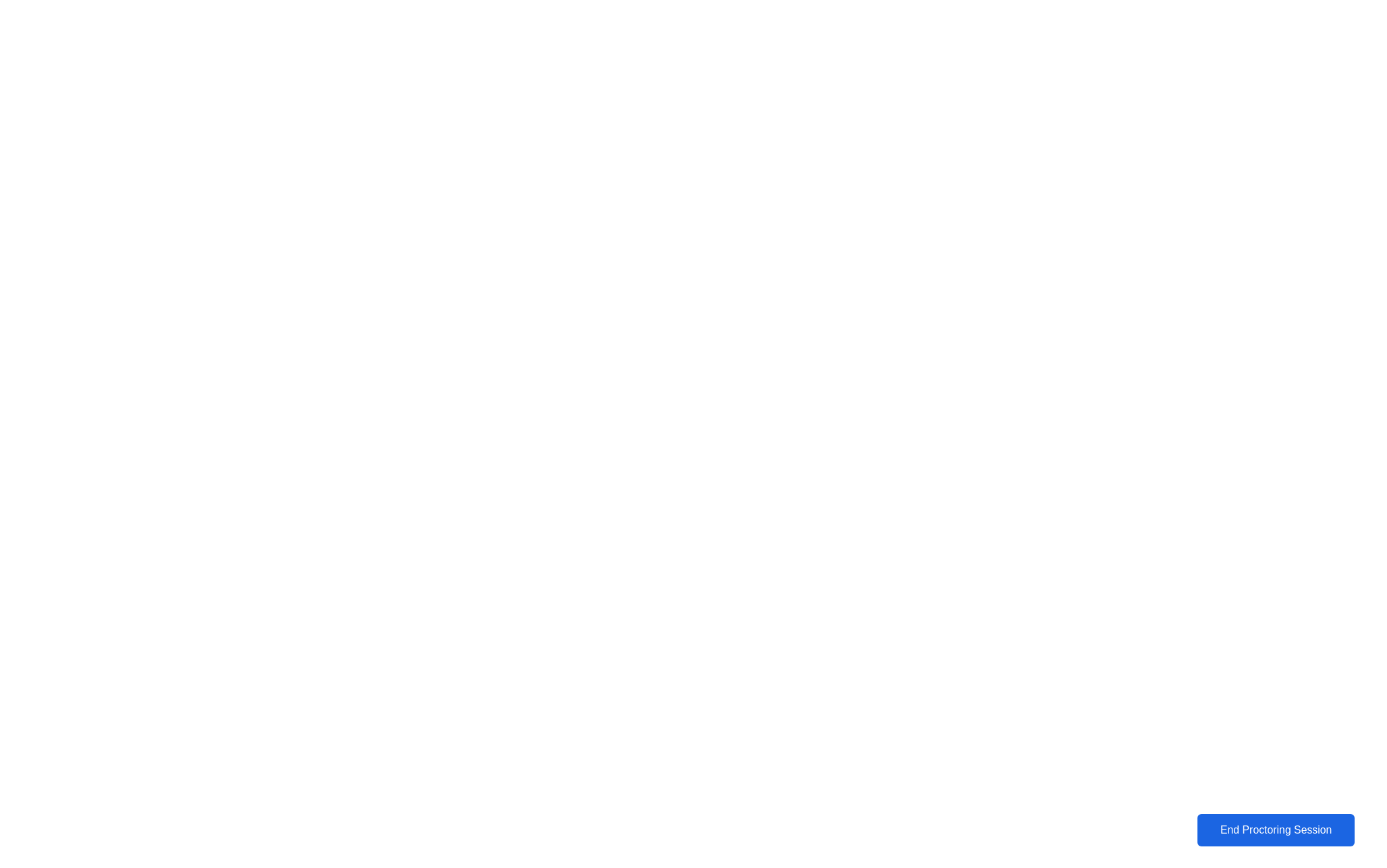
click at [1263, 830] on div "End Proctoring Session" at bounding box center [1277, 830] width 149 height 12
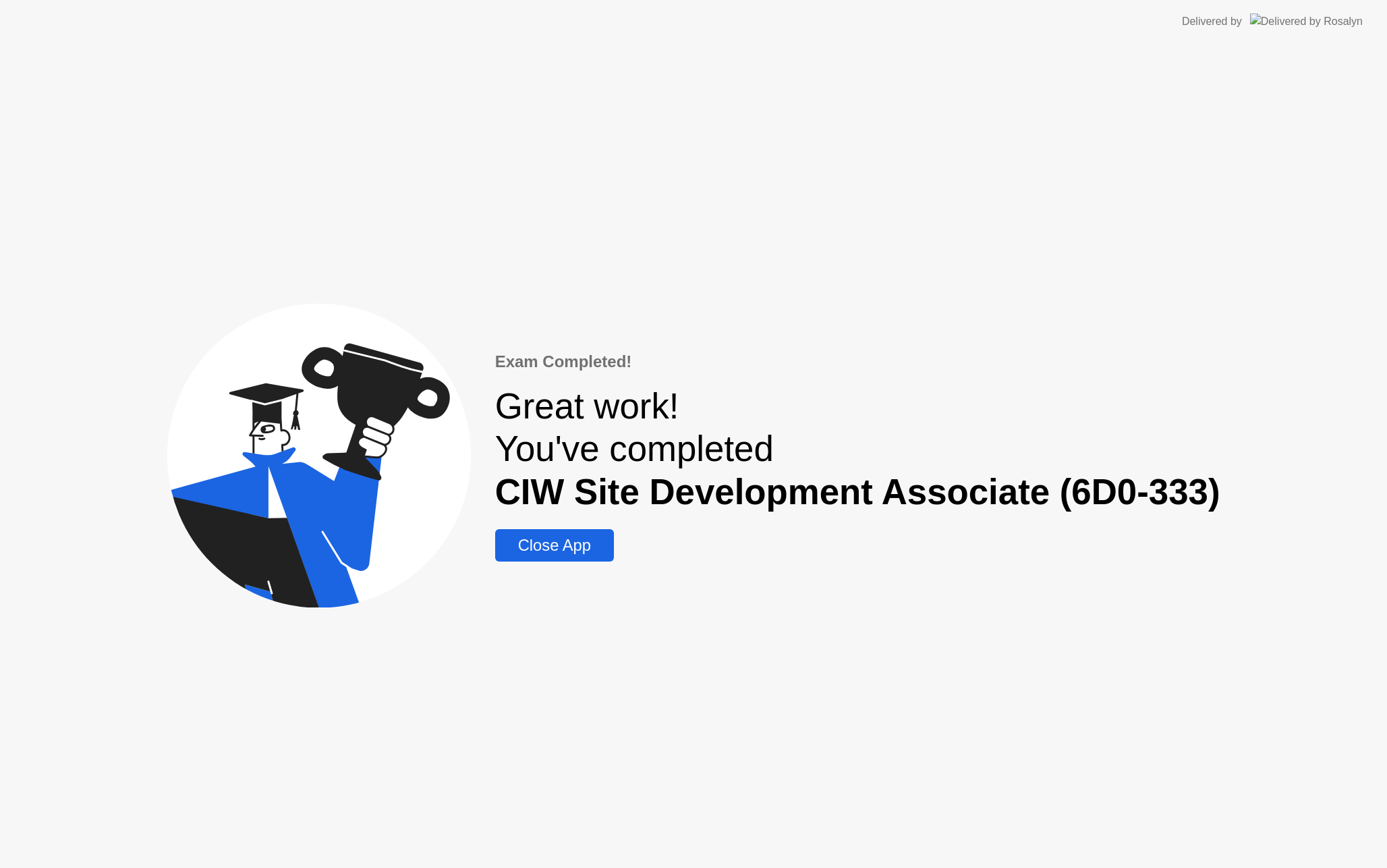
click at [565, 544] on div "Close App" at bounding box center [554, 545] width 110 height 19
